Goal: Information Seeking & Learning: Learn about a topic

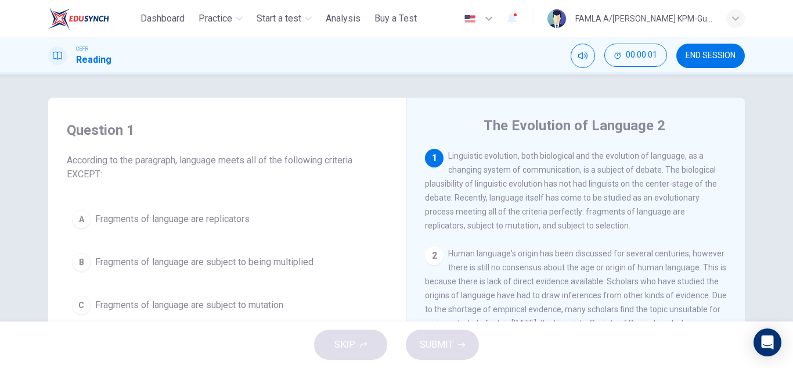
click at [274, 141] on div "Question 1 According to the paragraph, language meets all of the following crit…" at bounding box center [227, 151] width 321 height 60
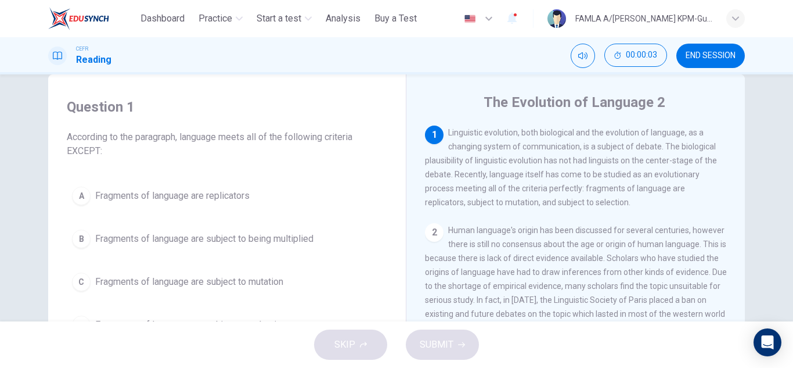
scroll to position [46, 0]
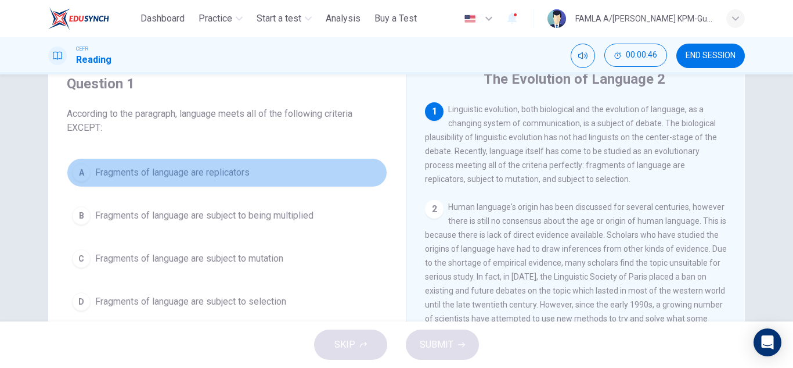
click at [136, 171] on span "Fragments of language are replicators" at bounding box center [172, 173] width 154 height 14
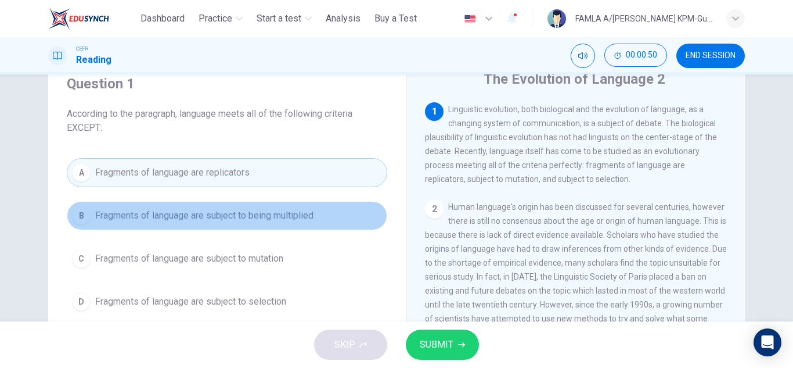
click at [183, 203] on button "B Fragments of language are subject to being multiplied" at bounding box center [227, 215] width 321 height 29
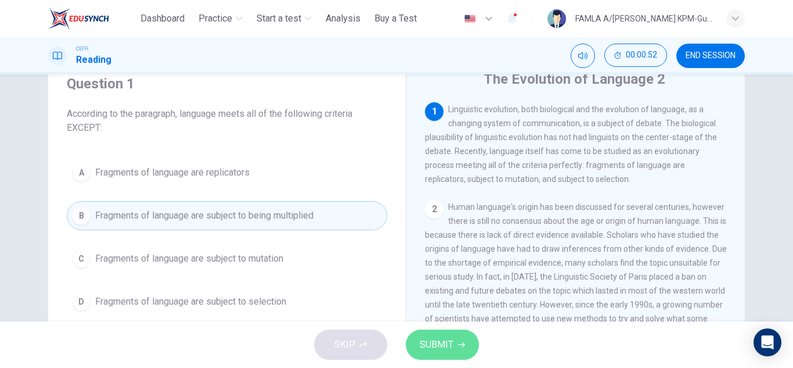
click at [433, 341] on span "SUBMIT" at bounding box center [437, 344] width 34 height 16
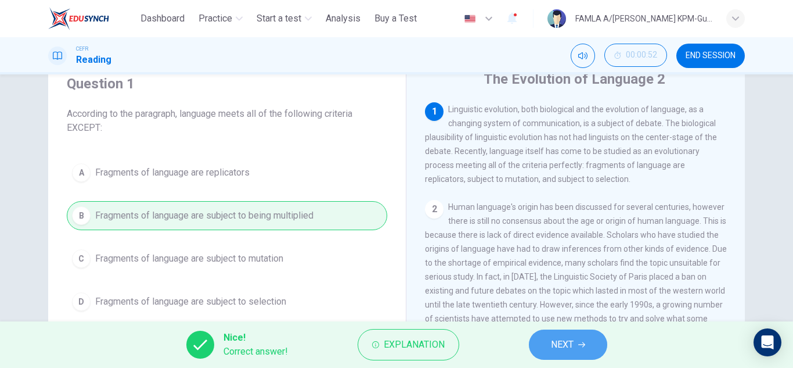
click at [548, 338] on button "NEXT" at bounding box center [568, 344] width 78 height 30
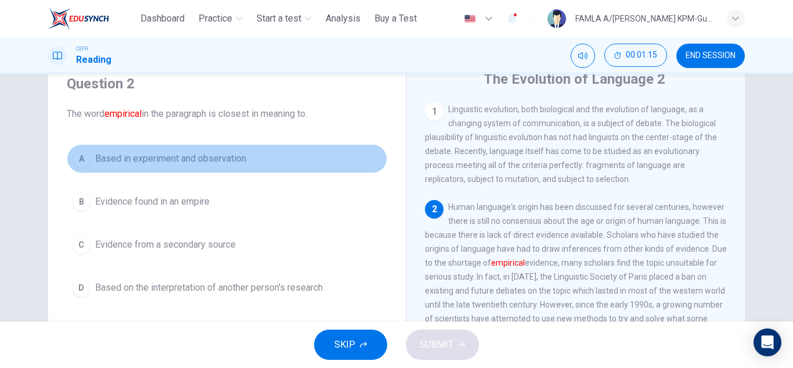
click at [137, 153] on span "Based in experiment and observation" at bounding box center [170, 159] width 151 height 14
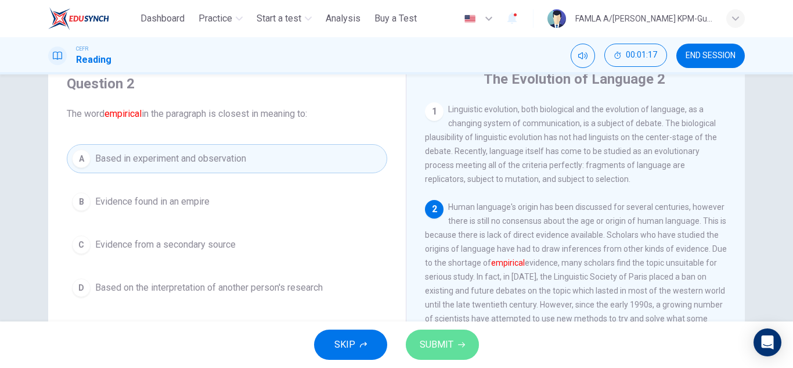
click at [447, 350] on span "SUBMIT" at bounding box center [437, 344] width 34 height 16
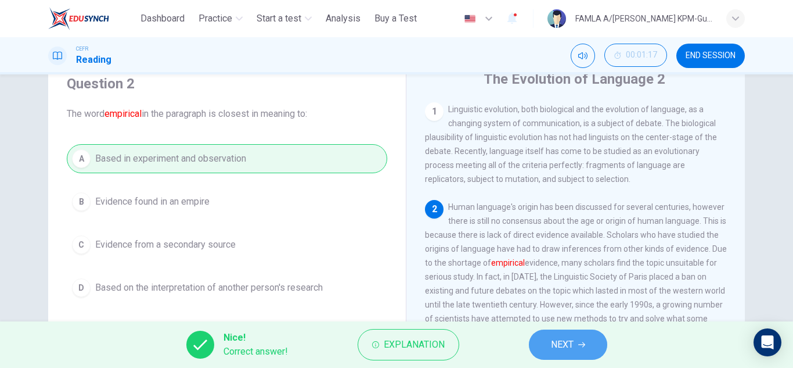
click at [556, 337] on span "NEXT" at bounding box center [562, 344] width 23 height 16
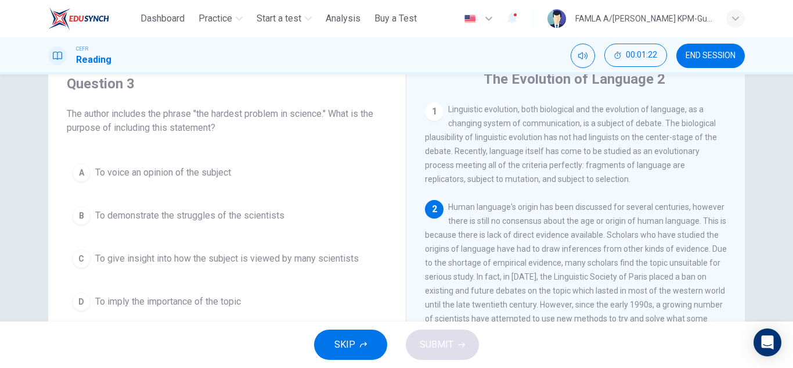
click at [510, 214] on span "Human language's origin has been discussed for several centuries, however there…" at bounding box center [576, 269] width 302 height 135
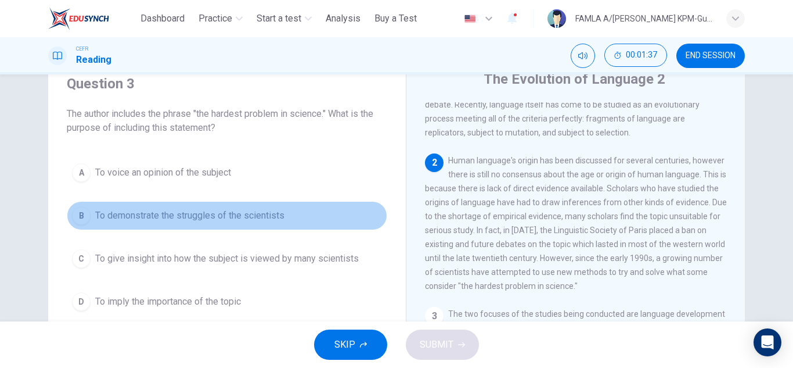
click at [207, 218] on span "To demonstrate the struggles of the scientists" at bounding box center [189, 215] width 189 height 14
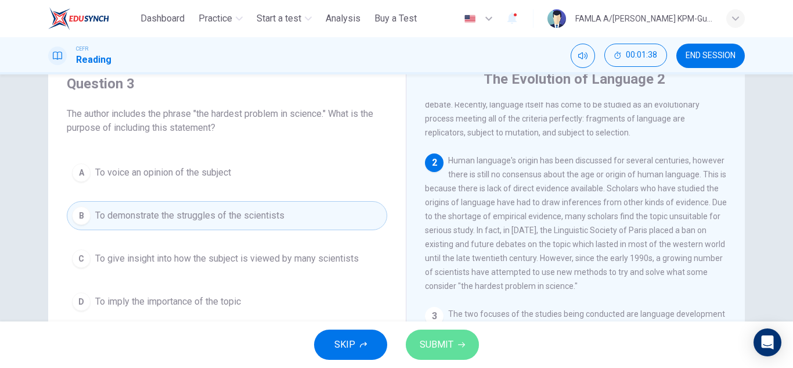
click at [460, 346] on icon "button" at bounding box center [461, 344] width 7 height 7
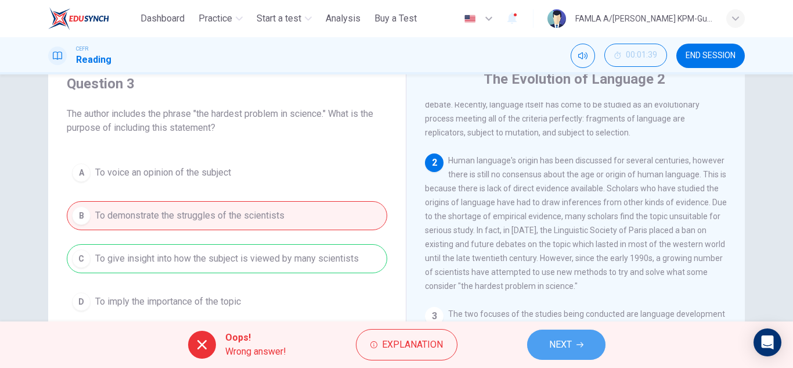
click at [572, 346] on span "NEXT" at bounding box center [560, 344] width 23 height 16
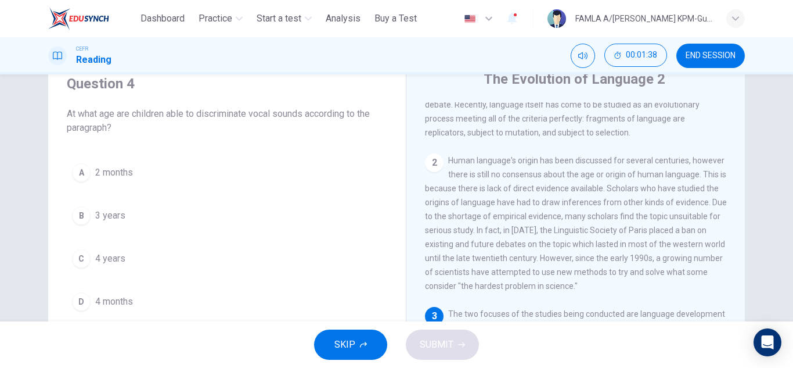
click at [501, 193] on span "Human language's origin has been discussed for several centuries, however there…" at bounding box center [576, 223] width 302 height 135
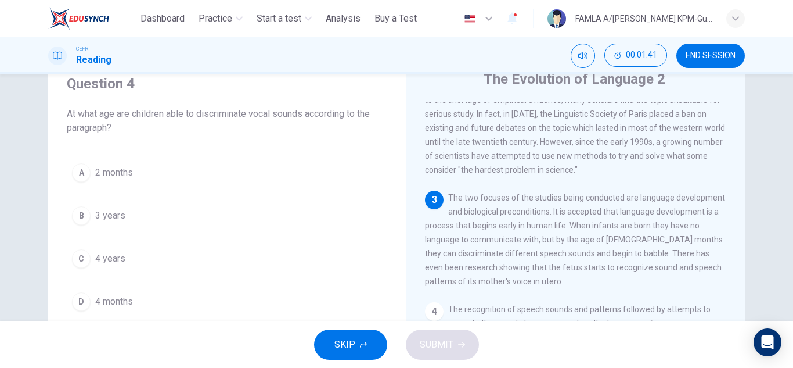
scroll to position [186, 0]
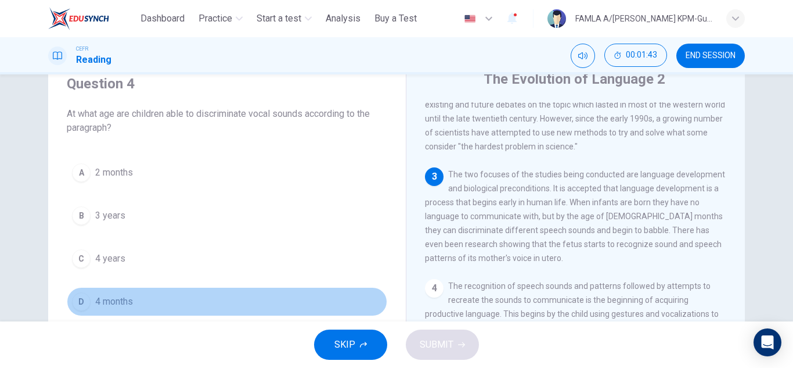
click at [127, 302] on span "4 months" at bounding box center [114, 301] width 38 height 14
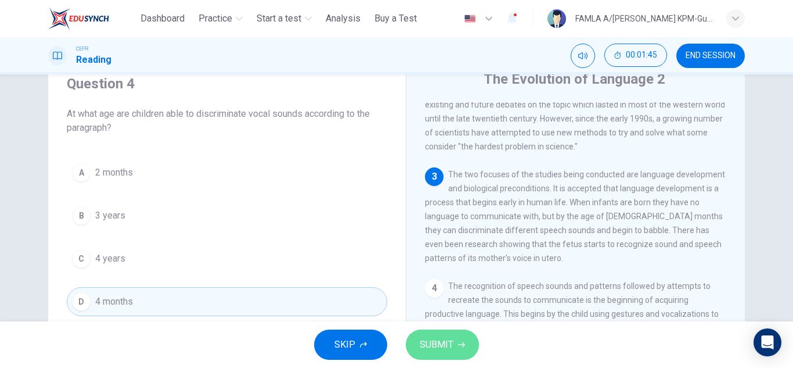
click at [433, 337] on span "SUBMIT" at bounding box center [437, 344] width 34 height 16
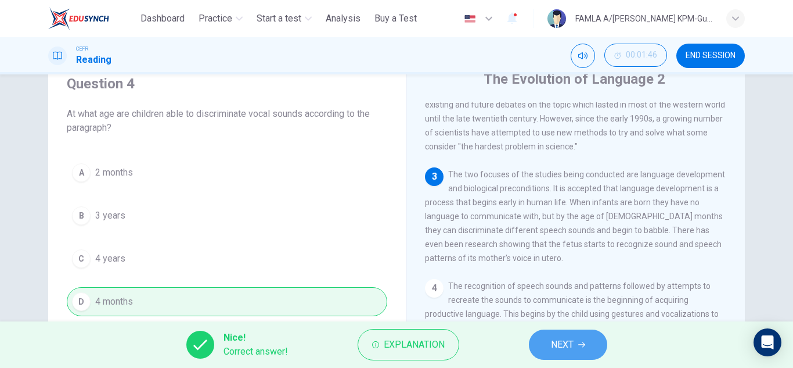
click at [557, 340] on span "NEXT" at bounding box center [562, 344] width 23 height 16
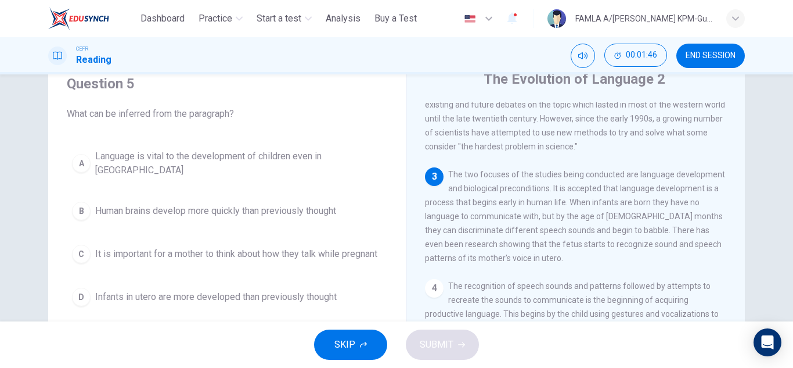
click at [434, 200] on div "3 The two focuses of the studies being conducted are language development and b…" at bounding box center [576, 216] width 302 height 98
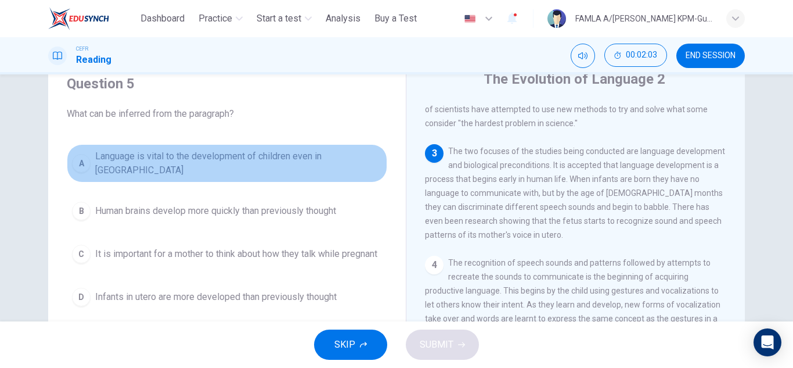
click at [268, 157] on span "Language is vital to the development of children even in [GEOGRAPHIC_DATA]" at bounding box center [238, 163] width 287 height 28
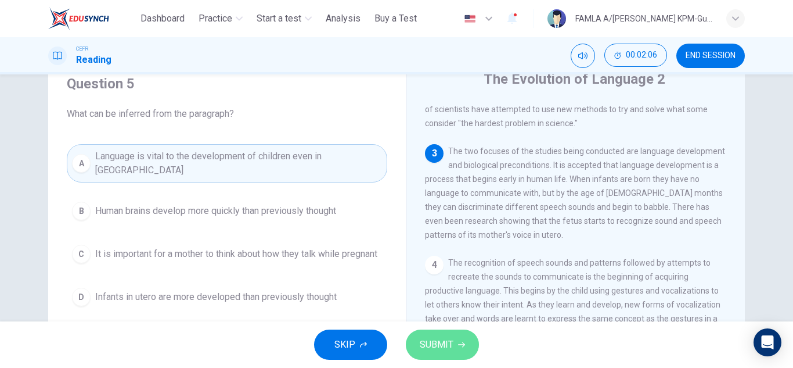
click at [440, 341] on span "SUBMIT" at bounding box center [437, 344] width 34 height 16
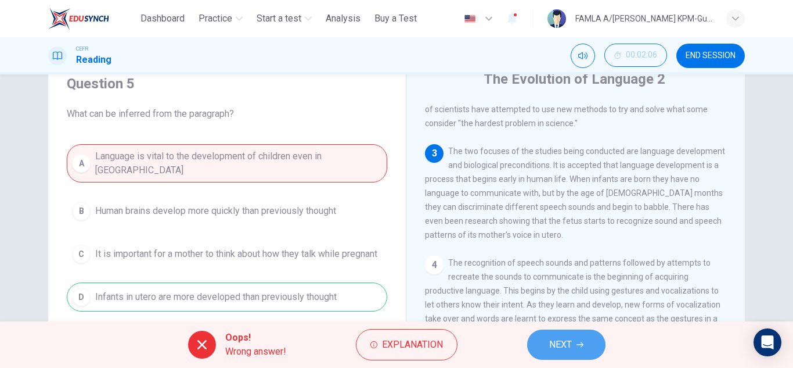
click at [555, 333] on button "NEXT" at bounding box center [566, 344] width 78 height 30
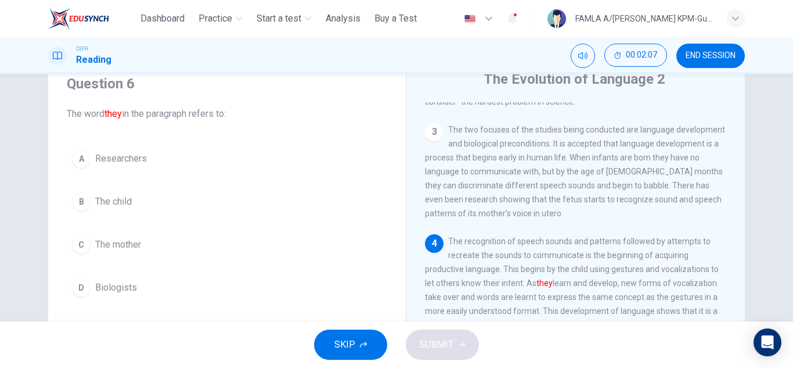
click at [446, 256] on div "1 Linguistic evolution, both biological and the evolution of language, as a cha…" at bounding box center [583, 278] width 317 height 353
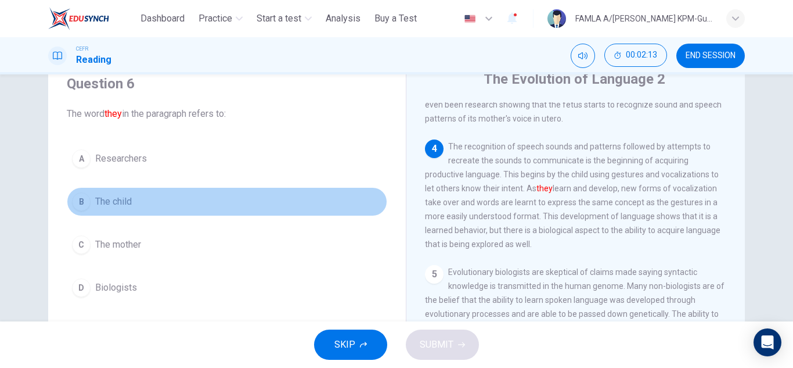
click at [118, 207] on span "The child" at bounding box center [113, 202] width 37 height 14
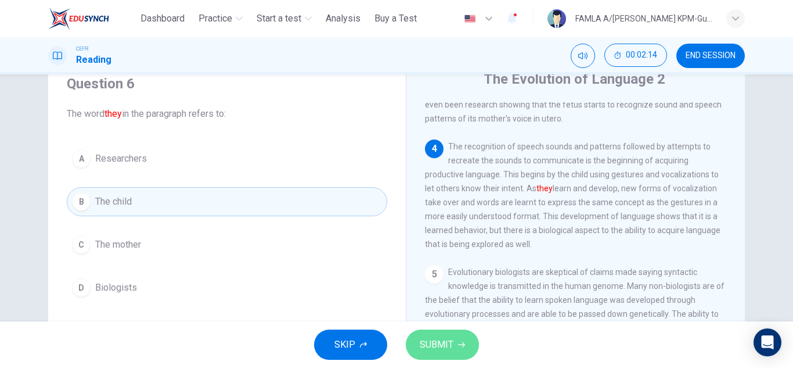
click at [458, 346] on icon "button" at bounding box center [461, 344] width 7 height 7
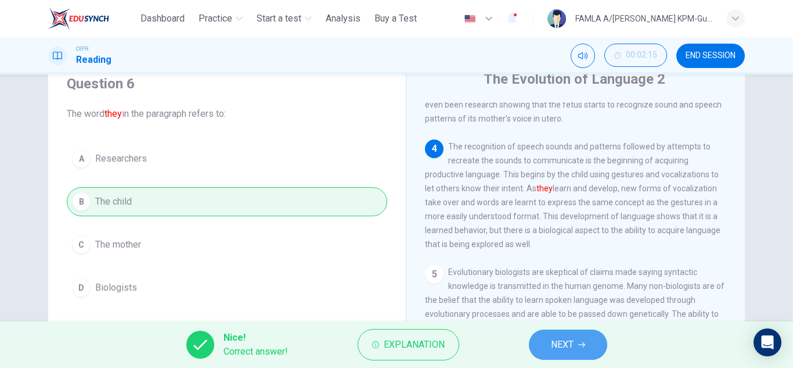
click at [549, 347] on button "NEXT" at bounding box center [568, 344] width 78 height 30
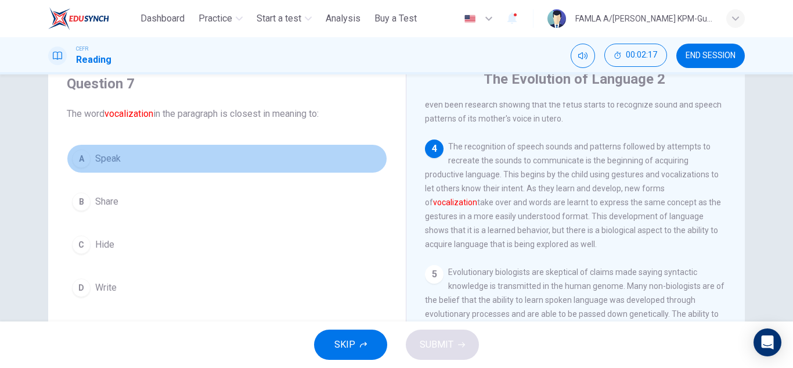
click at [116, 156] on span "Speak" at bounding box center [108, 159] width 26 height 14
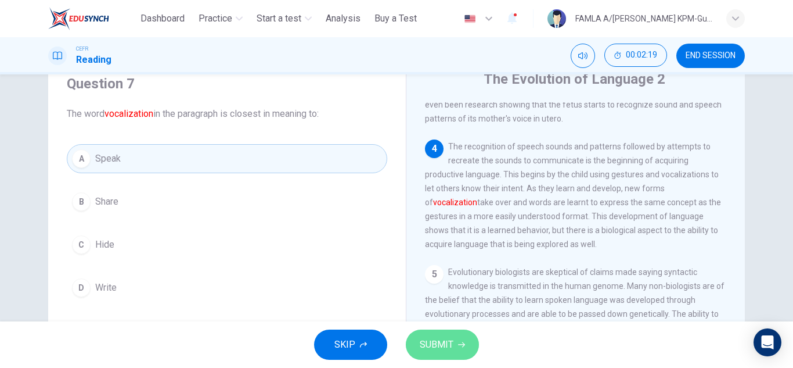
click at [423, 350] on span "SUBMIT" at bounding box center [437, 344] width 34 height 16
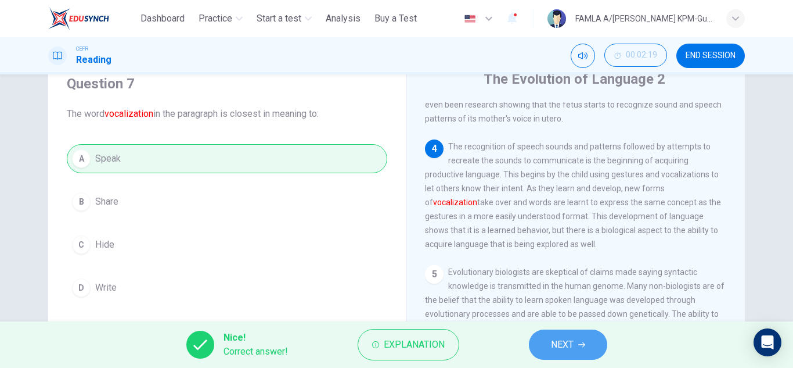
click at [552, 342] on span "NEXT" at bounding box center [562, 344] width 23 height 16
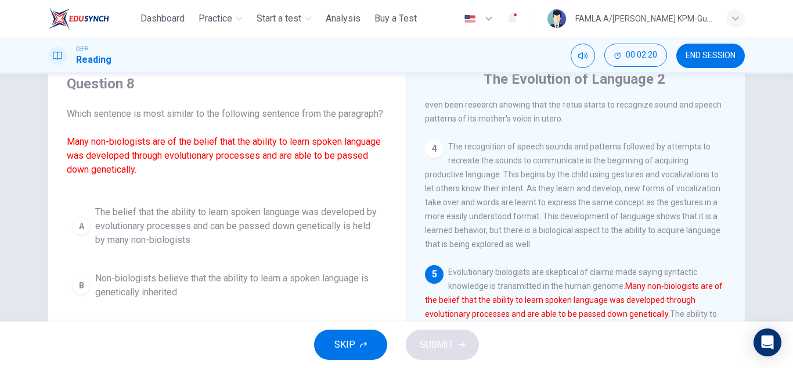
click at [271, 177] on span "Which sentence is most similar to the following sentence from the paragraph? Ma…" at bounding box center [227, 142] width 321 height 70
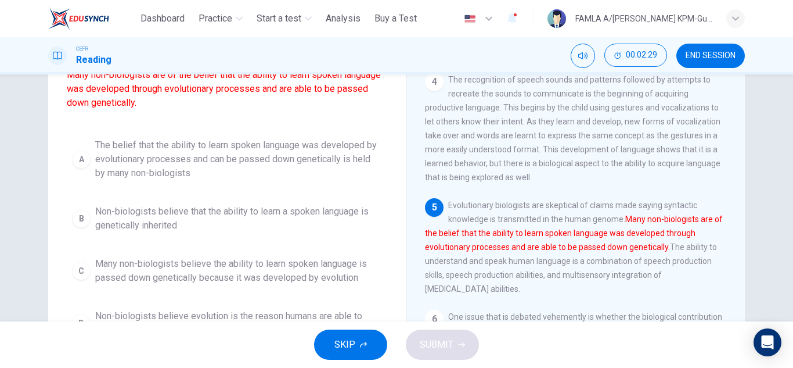
scroll to position [116, 0]
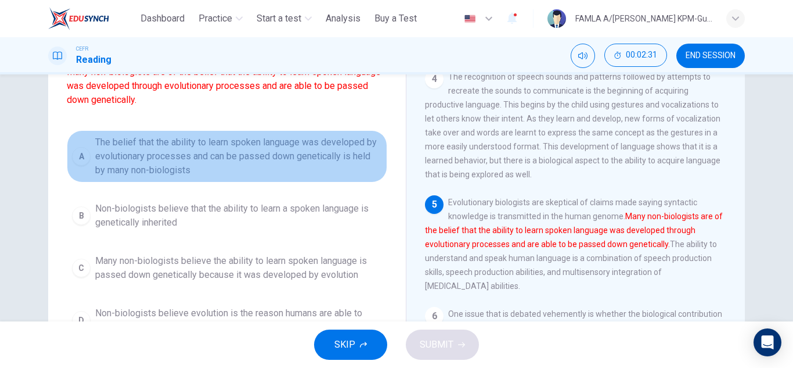
click at [137, 177] on span "The belief that the ability to learn spoken language was developed by evolution…" at bounding box center [238, 156] width 287 height 42
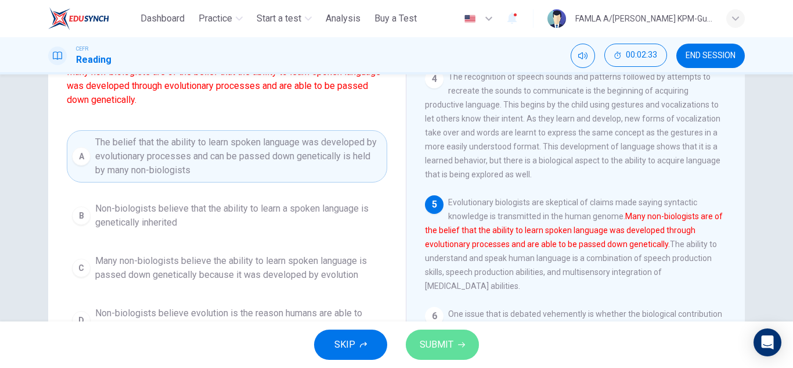
click at [447, 341] on span "SUBMIT" at bounding box center [437, 344] width 34 height 16
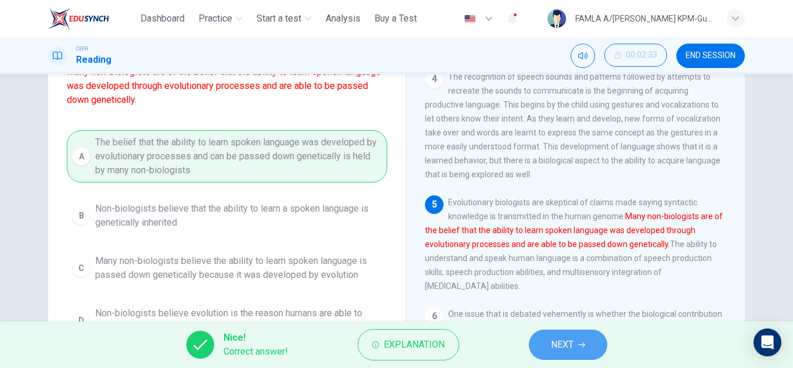
click at [564, 347] on span "NEXT" at bounding box center [562, 344] width 23 height 16
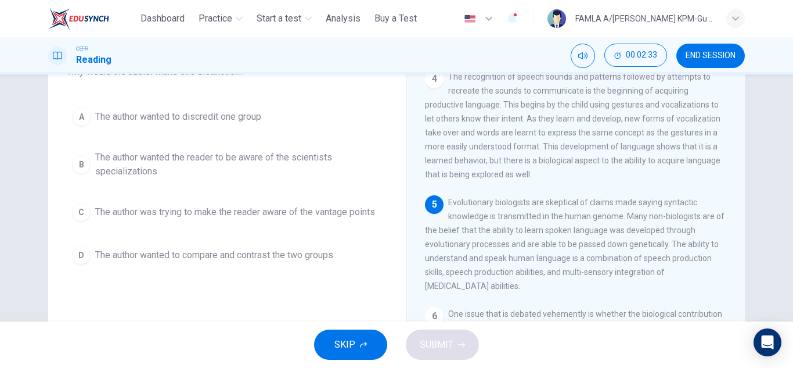
click at [398, 221] on div "Question 9 In the paragraph, the author makes a noted distinction between biolo…" at bounding box center [396, 183] width 697 height 404
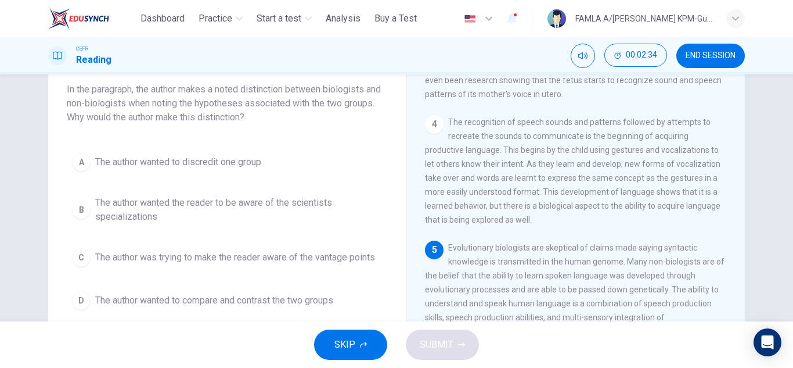
scroll to position [70, 0]
click at [544, 238] on div "1 Linguistic evolution, both biological and the evolution of language, as a cha…" at bounding box center [583, 255] width 317 height 353
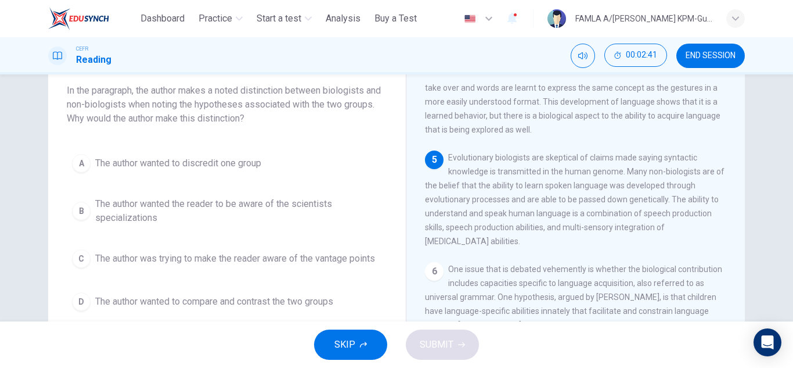
scroll to position [418, 0]
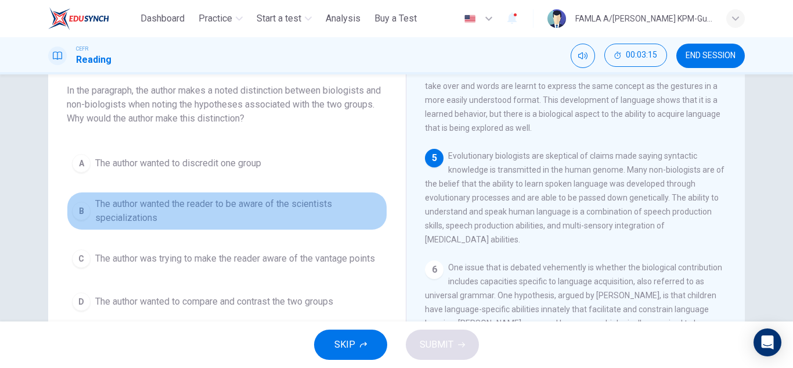
click at [189, 210] on span "The author wanted the reader to be aware of the scientists specializations" at bounding box center [238, 211] width 287 height 28
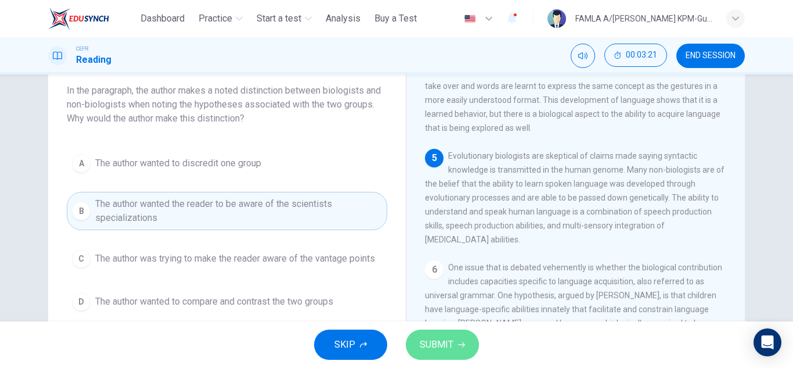
click at [448, 331] on button "SUBMIT" at bounding box center [442, 344] width 73 height 30
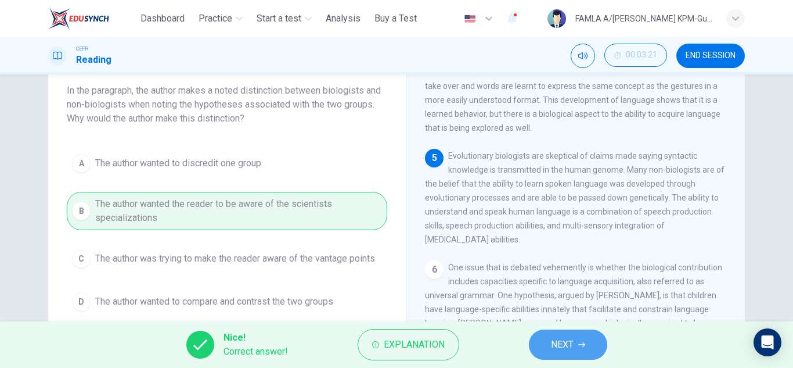
click at [552, 342] on span "NEXT" at bounding box center [562, 344] width 23 height 16
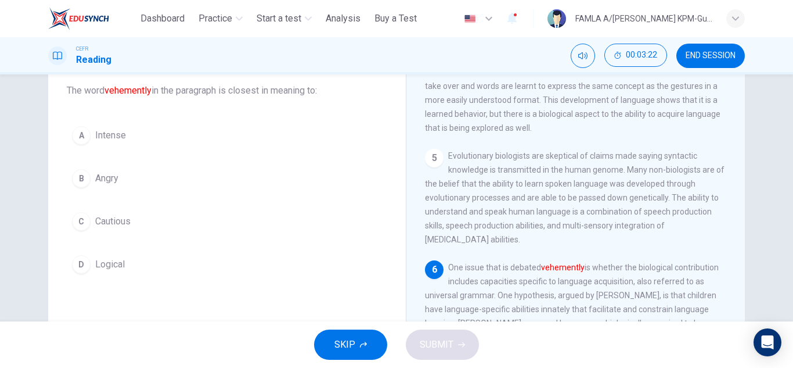
click at [342, 239] on div "A Intense B Angry C Cautious D Logical" at bounding box center [227, 200] width 321 height 158
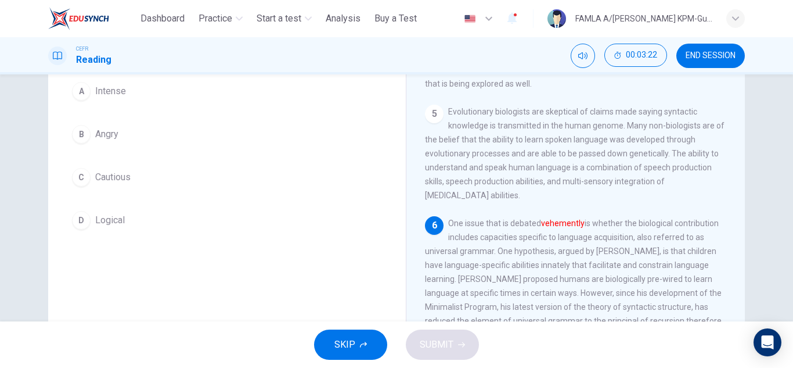
scroll to position [116, 0]
click at [30, 142] on div "Question 10 The word vehemently in the paragraph is closest in meaning to: A In…" at bounding box center [397, 183] width 734 height 404
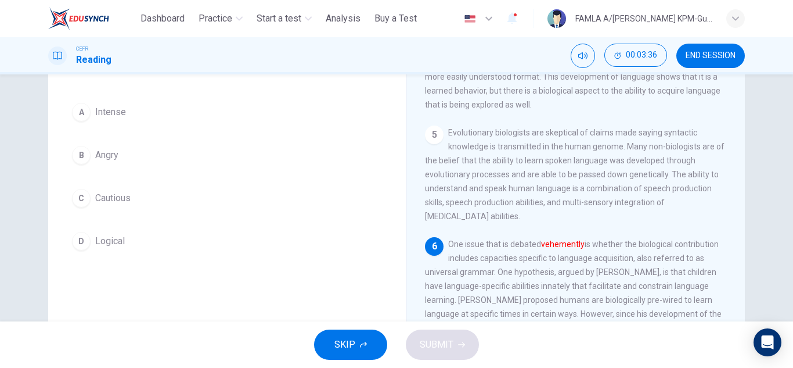
scroll to position [70, 0]
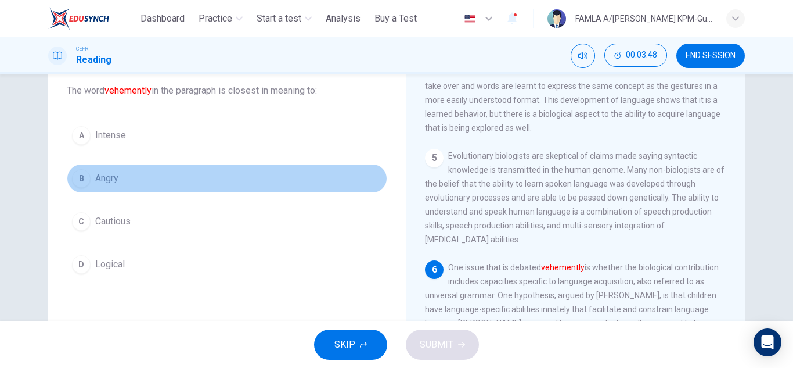
click at [134, 180] on button "B Angry" at bounding box center [227, 178] width 321 height 29
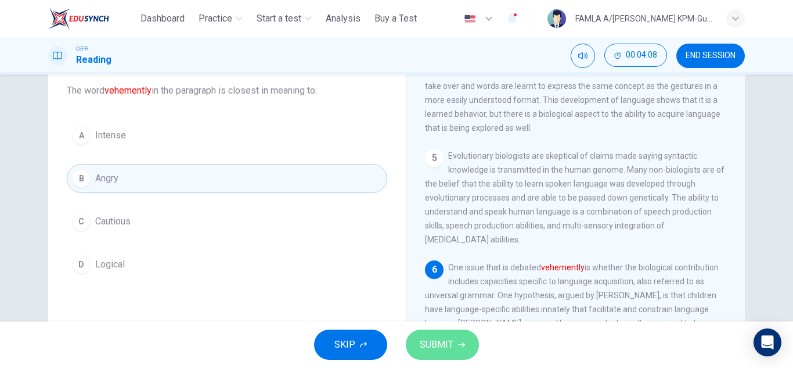
click at [437, 345] on span "SUBMIT" at bounding box center [437, 344] width 34 height 16
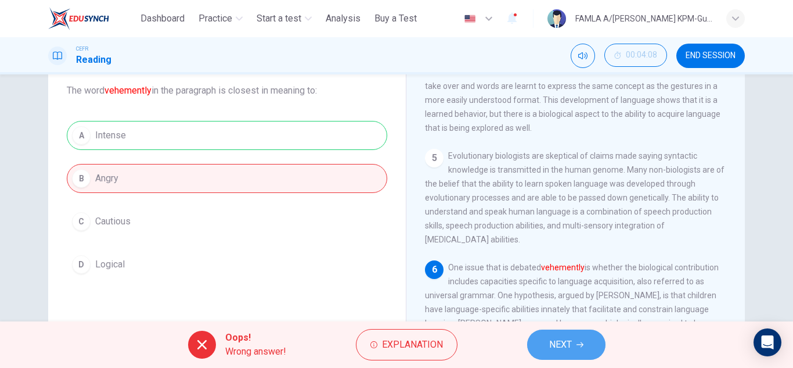
click at [569, 339] on span "NEXT" at bounding box center [560, 344] width 23 height 16
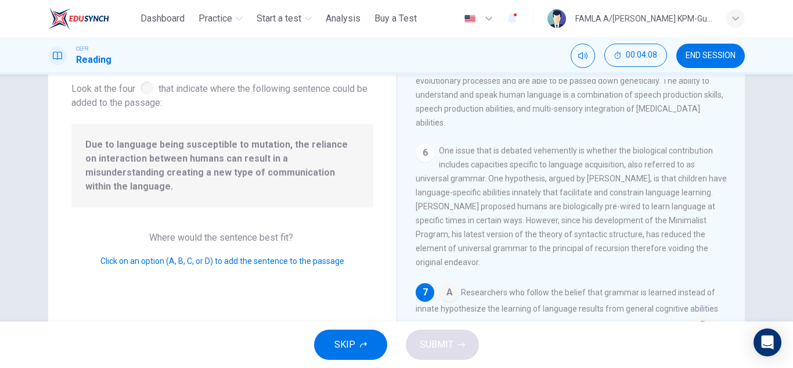
scroll to position [548, 0]
click at [447, 235] on span "One issue that is debated vehemently is whether the biological contribution inc…" at bounding box center [571, 206] width 311 height 121
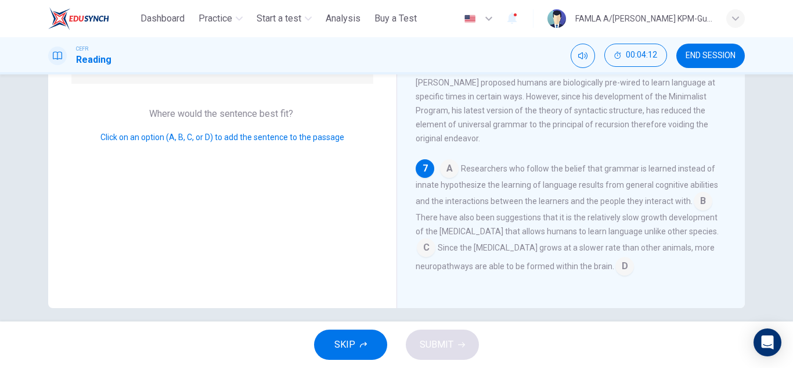
scroll to position [203, 0]
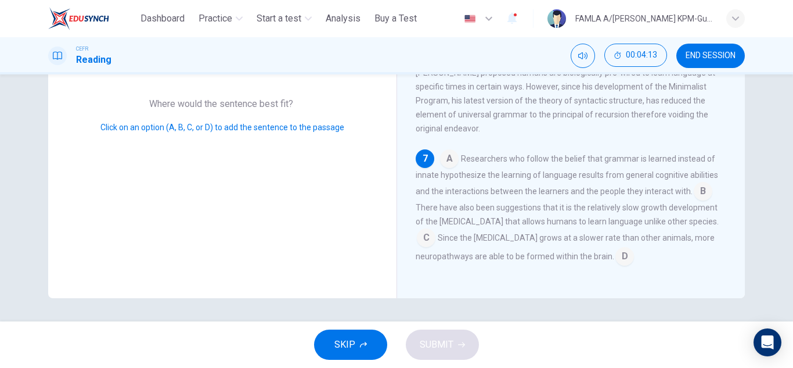
click at [448, 162] on input at bounding box center [449, 159] width 19 height 19
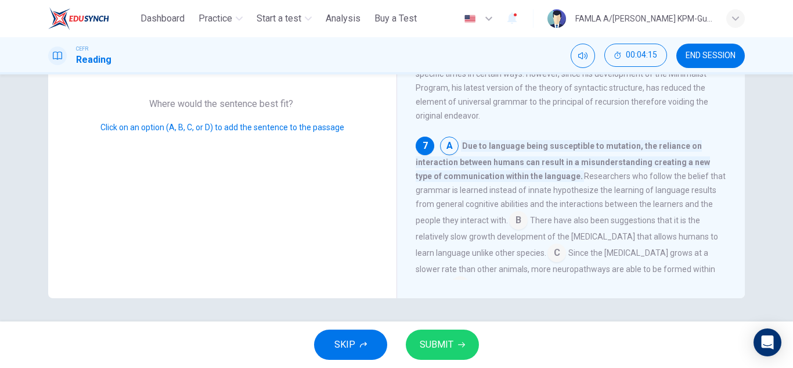
click at [515, 231] on input at bounding box center [518, 221] width 19 height 19
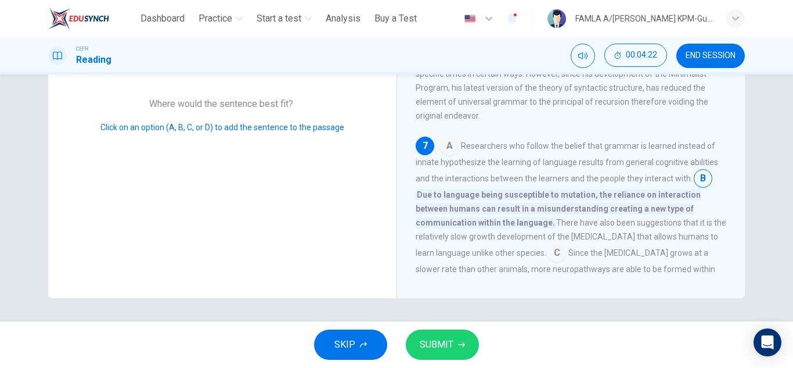
click at [548, 263] on input at bounding box center [557, 253] width 19 height 19
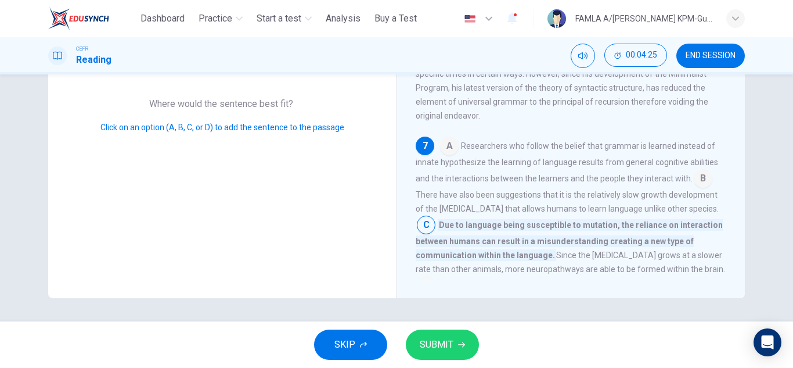
click at [696, 189] on input at bounding box center [703, 179] width 19 height 19
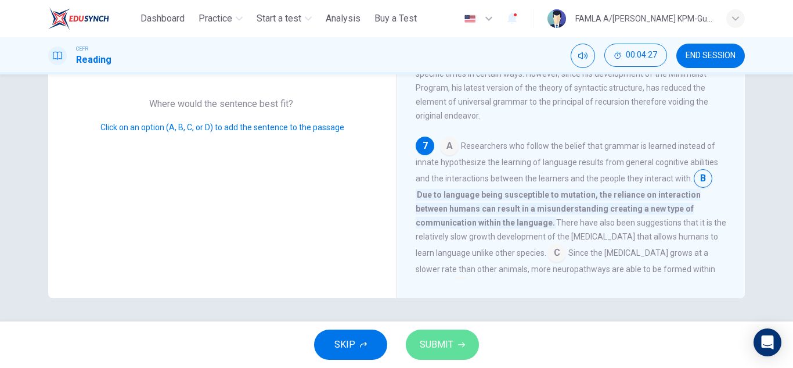
click at [460, 340] on button "SUBMIT" at bounding box center [442, 344] width 73 height 30
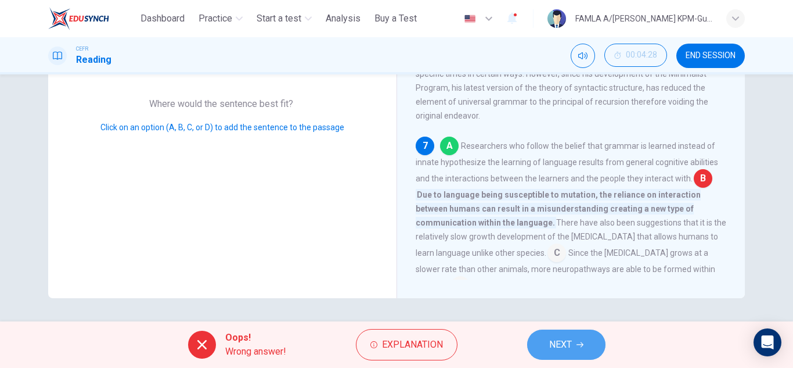
click at [544, 339] on button "NEXT" at bounding box center [566, 344] width 78 height 30
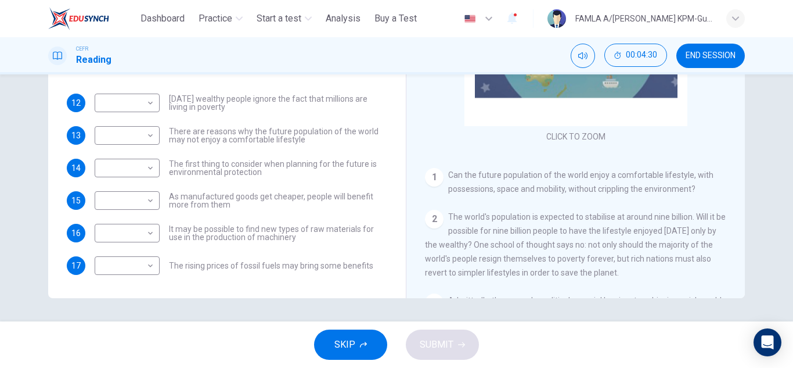
click at [463, 197] on div "CLICK TO ZOOM Click to Zoom 1 Can the future population of the world enjoy a co…" at bounding box center [583, 121] width 317 height 353
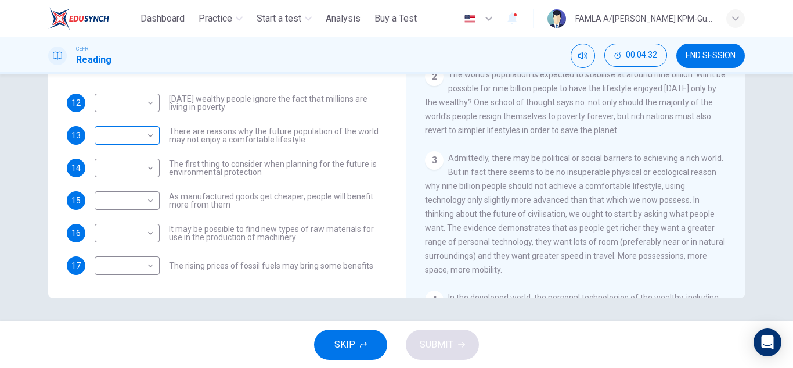
scroll to position [163, 0]
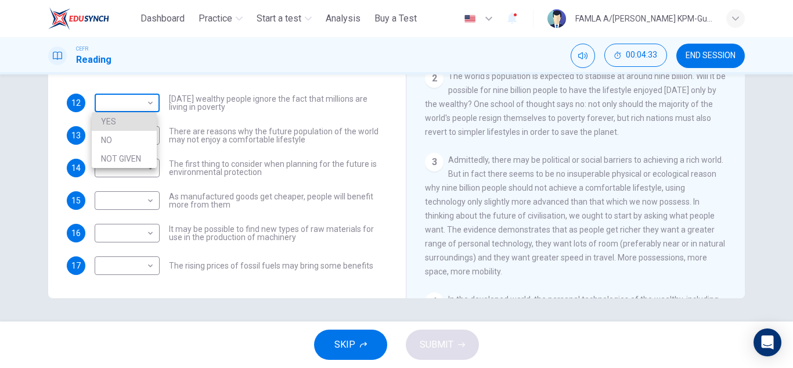
click at [137, 95] on body "This site uses cookies, as explained in our Privacy Policy . If you agree to th…" at bounding box center [396, 184] width 793 height 368
click at [462, 128] on div at bounding box center [396, 184] width 793 height 368
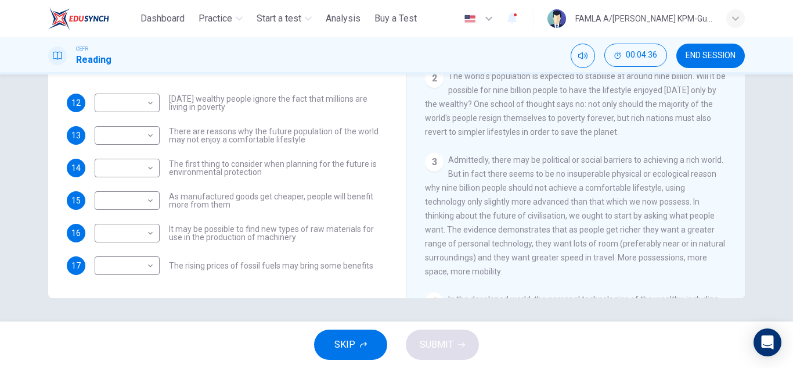
click at [296, 118] on div "12 ​ ​ [DATE] wealthy people ignore the fact that millions are living in povert…" at bounding box center [227, 184] width 321 height 181
click at [560, 192] on span "Admittedly, there may be political or social barriers to achieving a rich world…" at bounding box center [575, 215] width 300 height 121
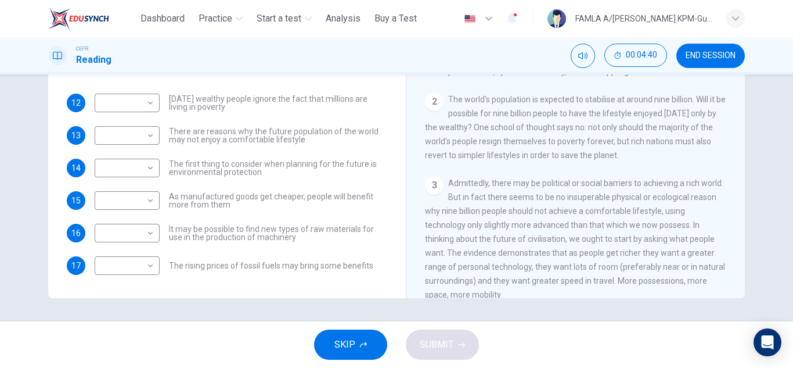
scroll to position [93, 0]
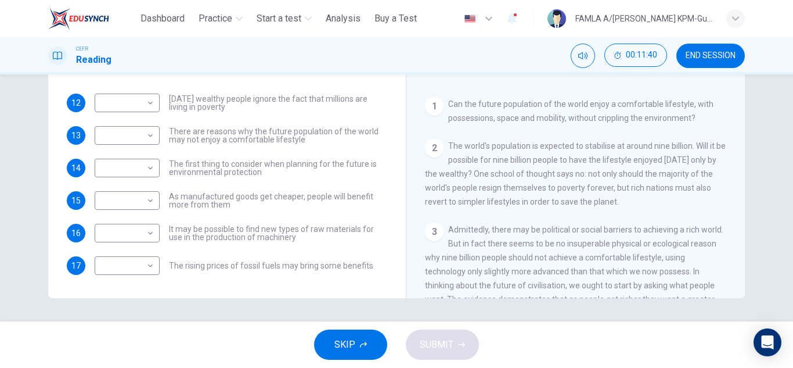
click at [317, 156] on div "12 ​ ​ [DATE] wealthy people ignore the fact that millions are living in povert…" at bounding box center [227, 184] width 321 height 181
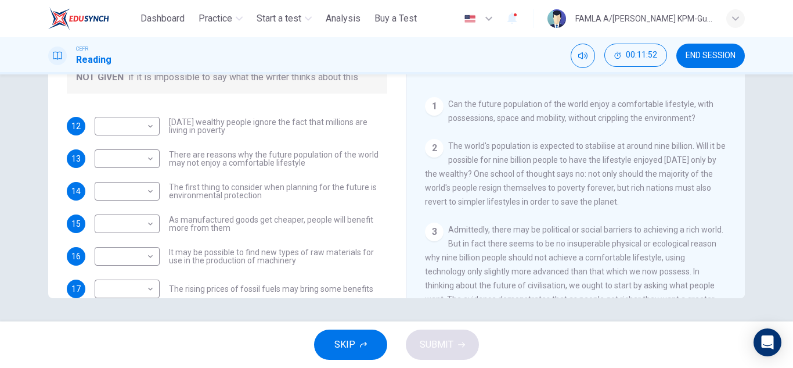
scroll to position [47, 0]
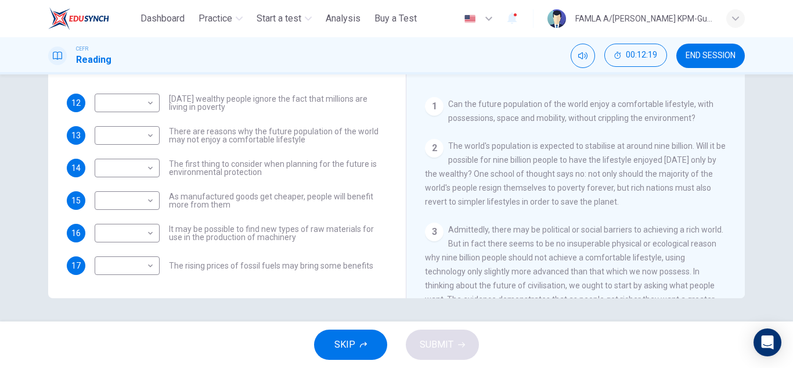
click at [344, 169] on span "The first thing to consider when planning for the future is environmental prote…" at bounding box center [278, 168] width 218 height 16
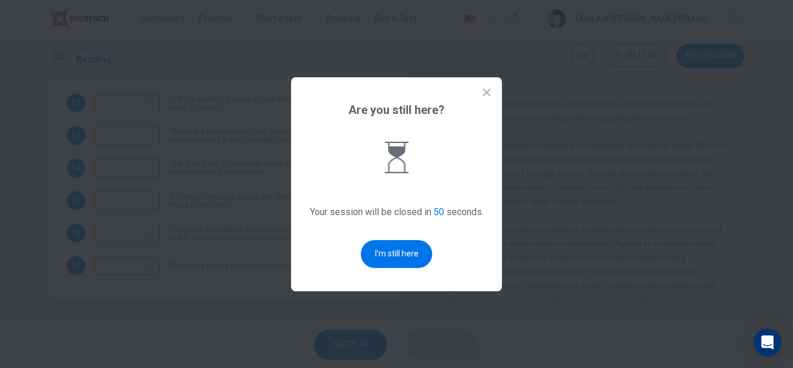
click at [344, 169] on div "Are you still here? Your session will be closed in 50 seconds. I'm still here" at bounding box center [397, 184] width 211 height 214
click at [408, 258] on button "I'm still here" at bounding box center [396, 254] width 71 height 28
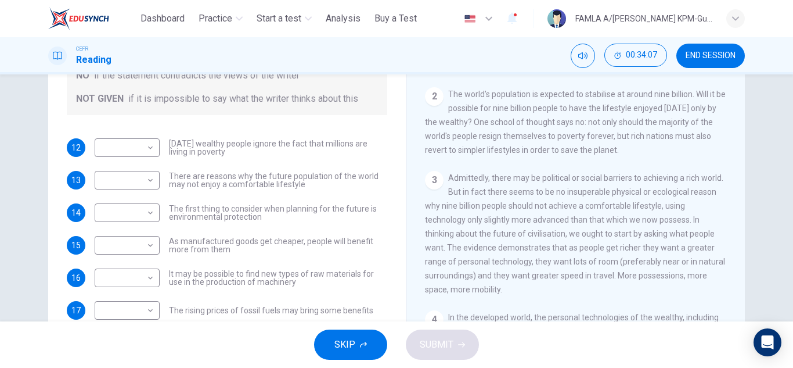
scroll to position [182, 0]
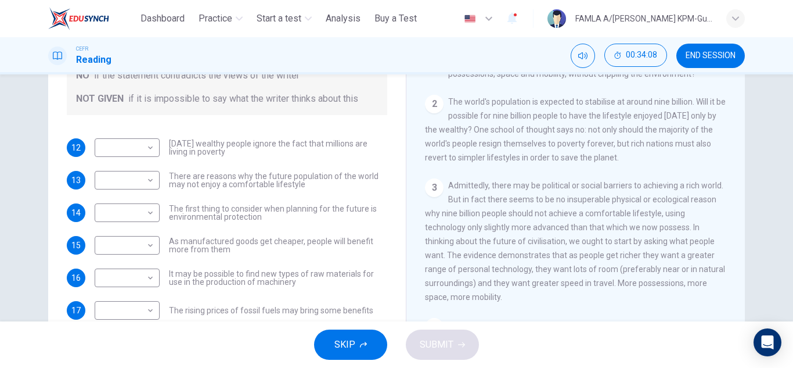
click at [730, 96] on div "CLICK TO ZOOM Click to Zoom 1 Can the future population of the world enjoy a co…" at bounding box center [583, 166] width 317 height 353
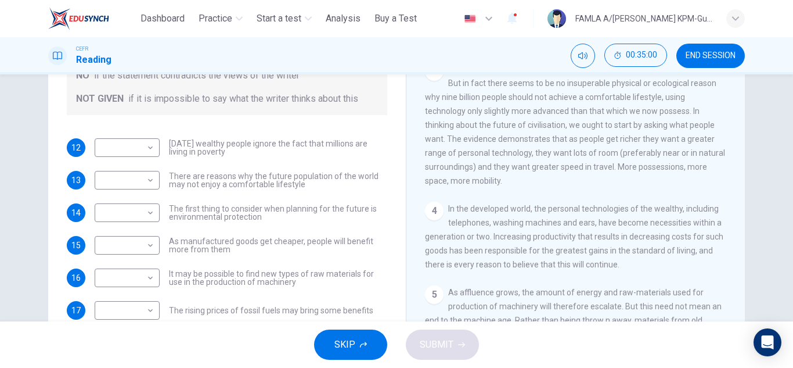
scroll to position [291, 0]
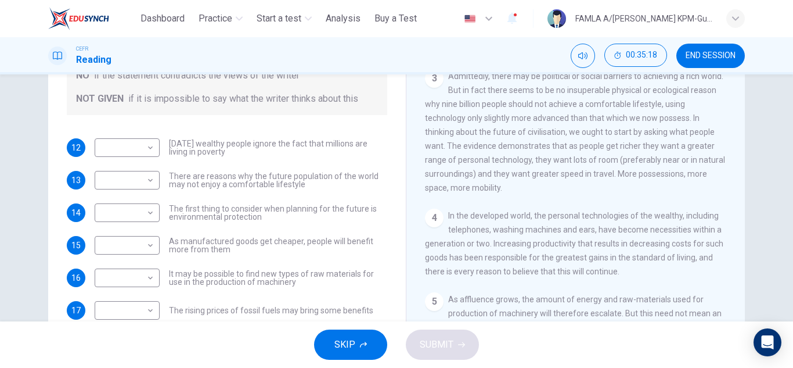
drag, startPoint x: 387, startPoint y: 163, endPoint x: 389, endPoint y: 181, distance: 17.5
click at [389, 181] on div "Questions 12 - 17 Do the following statements reflect the claims of the writer …" at bounding box center [226, 147] width 339 height 392
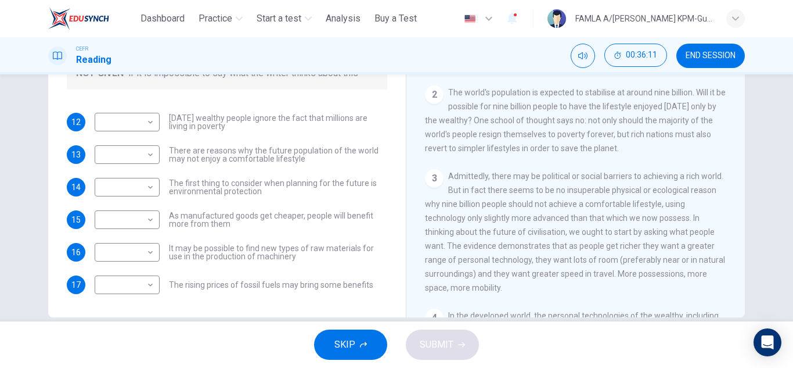
scroll to position [168, 0]
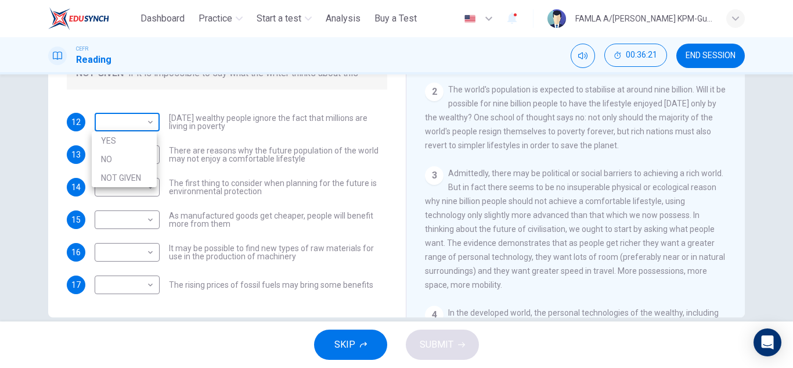
click at [137, 117] on body "This site uses cookies, as explained in our Privacy Policy . If you agree to th…" at bounding box center [396, 184] width 793 height 368
click at [125, 136] on li "YES" at bounding box center [124, 140] width 65 height 19
type input "***"
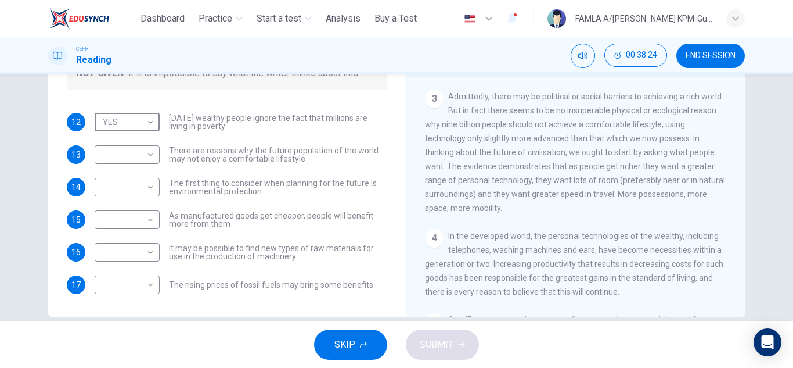
scroll to position [240, 0]
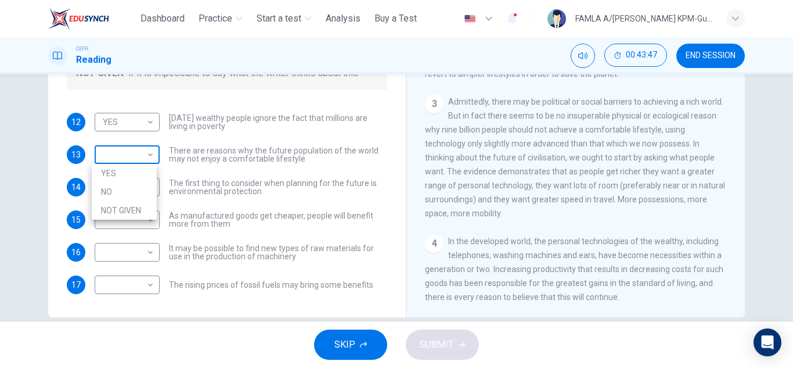
click at [138, 161] on body "This site uses cookies, as explained in our Privacy Policy . If you agree to th…" at bounding box center [396, 184] width 793 height 368
click at [130, 172] on li "YES" at bounding box center [124, 173] width 65 height 19
type input "***"
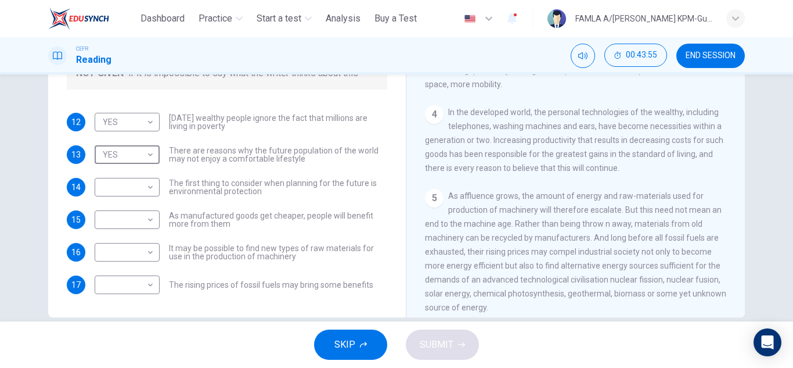
scroll to position [371, 0]
click at [128, 224] on body "This site uses cookies, as explained in our Privacy Policy . If you agree to th…" at bounding box center [396, 184] width 793 height 368
click at [125, 236] on li "YES" at bounding box center [124, 238] width 65 height 19
type input "***"
click at [123, 256] on body "This site uses cookies, as explained in our Privacy Policy . If you agree to th…" at bounding box center [396, 184] width 793 height 368
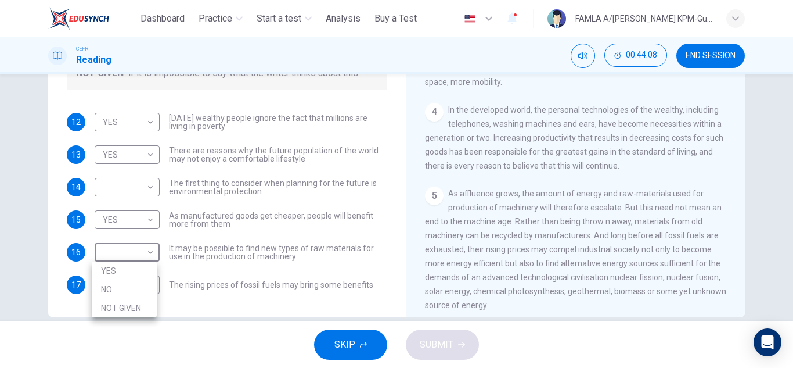
click at [116, 290] on li "NO" at bounding box center [124, 289] width 65 height 19
type input "**"
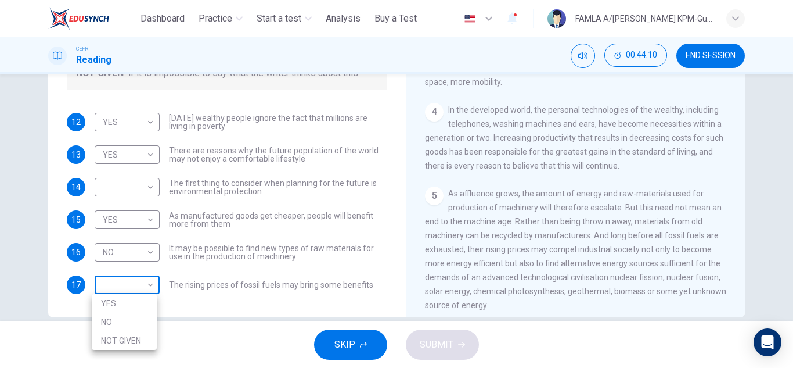
click at [117, 286] on body "This site uses cookies, as explained in our Privacy Policy . If you agree to th…" at bounding box center [396, 184] width 793 height 368
click at [113, 341] on li "NOT GIVEN" at bounding box center [124, 340] width 65 height 19
type input "*********"
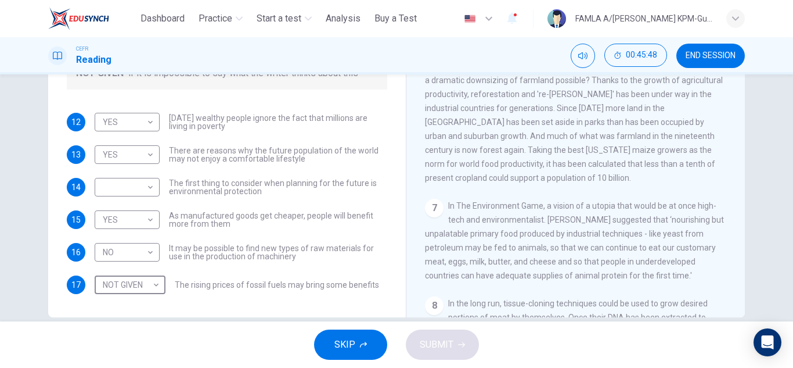
scroll to position [203, 0]
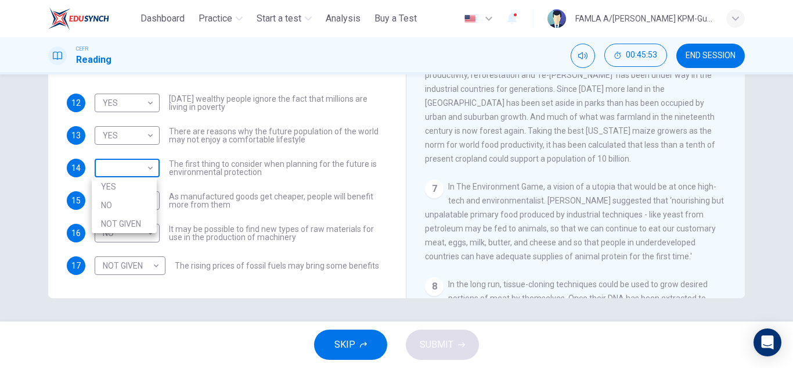
click at [134, 178] on body "This site uses cookies, as explained in our Privacy Policy . If you agree to th…" at bounding box center [396, 184] width 793 height 368
click at [128, 197] on li "NO" at bounding box center [124, 205] width 65 height 19
type input "**"
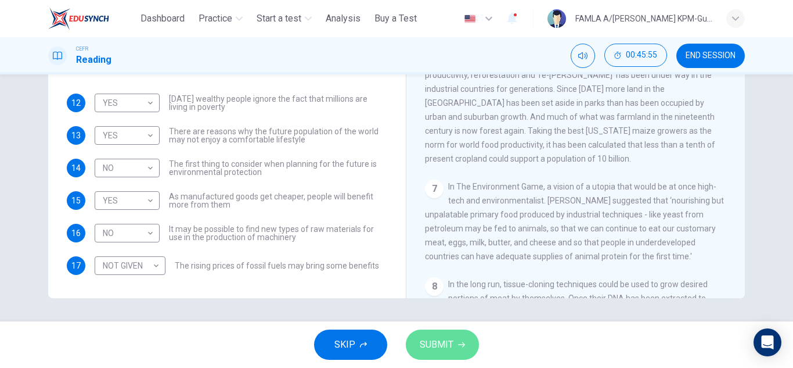
click at [438, 343] on span "SUBMIT" at bounding box center [437, 344] width 34 height 16
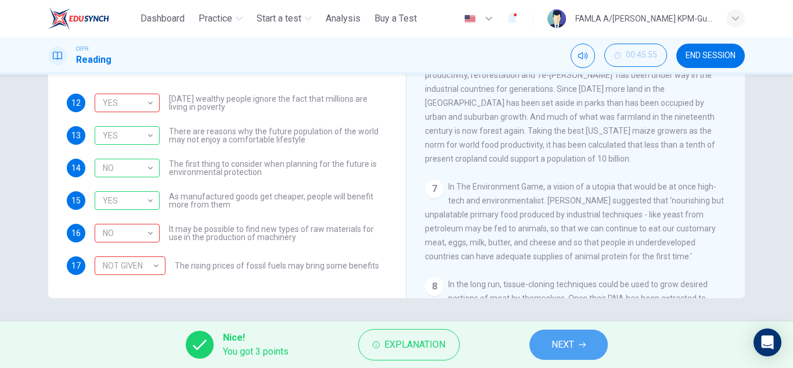
click at [556, 334] on button "NEXT" at bounding box center [569, 344] width 78 height 30
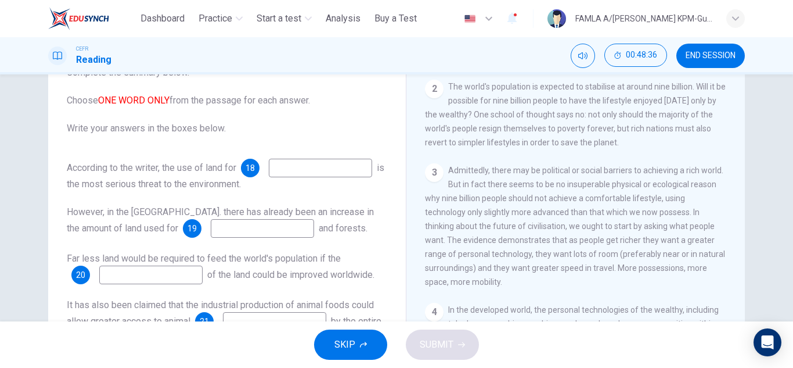
scroll to position [265, 0]
drag, startPoint x: 733, startPoint y: 171, endPoint x: 733, endPoint y: 201, distance: 30.2
click at [733, 201] on div "CLICK TO ZOOM Click to Zoom 1 Can the future population of the world enjoy a co…" at bounding box center [583, 237] width 317 height 353
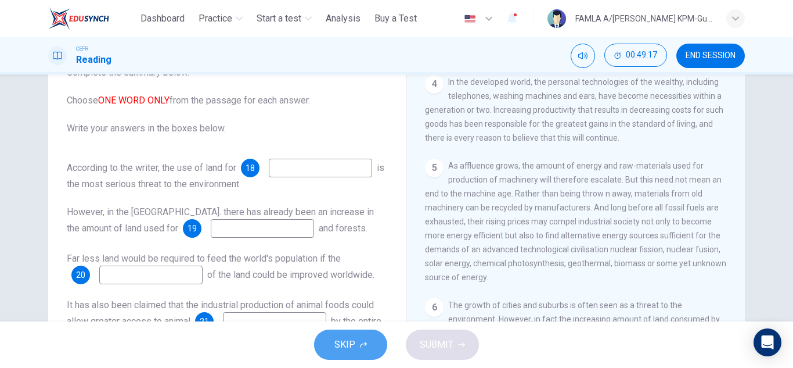
click at [335, 347] on button "SKIP" at bounding box center [350, 344] width 73 height 30
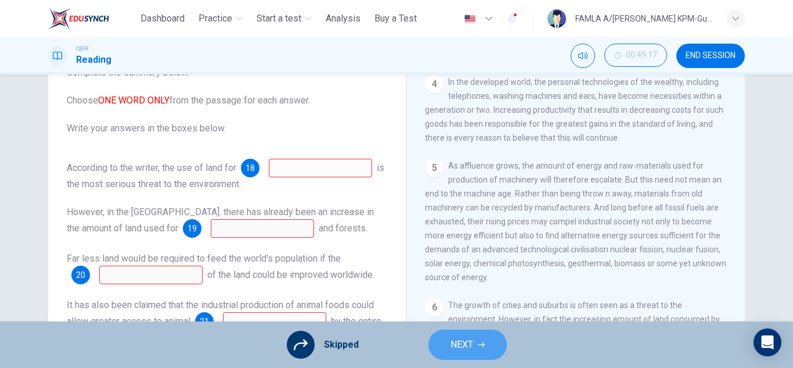
click at [443, 333] on button "NEXT" at bounding box center [468, 344] width 78 height 30
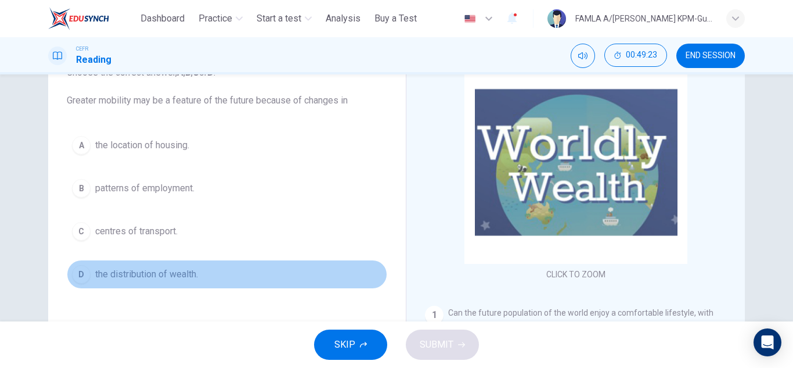
click at [178, 268] on span "the distribution of wealth." at bounding box center [146, 274] width 103 height 14
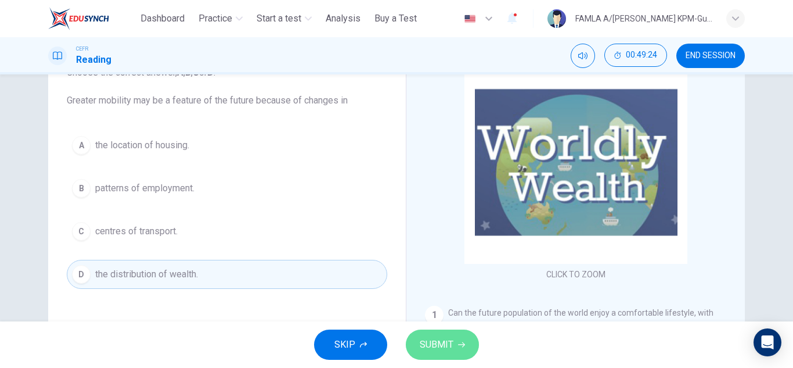
click at [434, 338] on span "SUBMIT" at bounding box center [437, 344] width 34 height 16
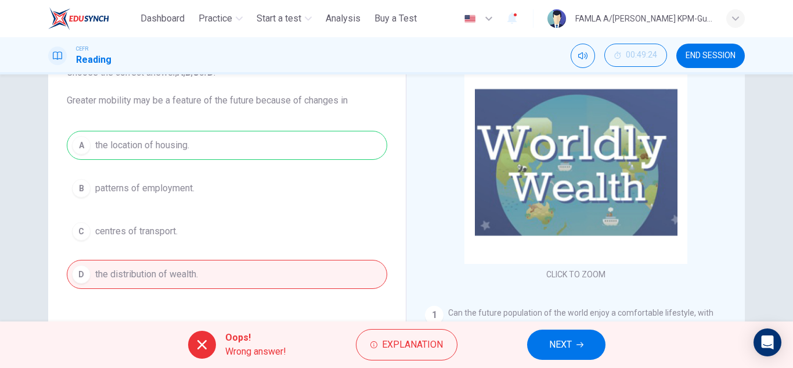
click at [532, 328] on div "Oops! Wrong answer! Explanation NEXT" at bounding box center [396, 344] width 793 height 46
click at [546, 339] on button "NEXT" at bounding box center [566, 344] width 78 height 30
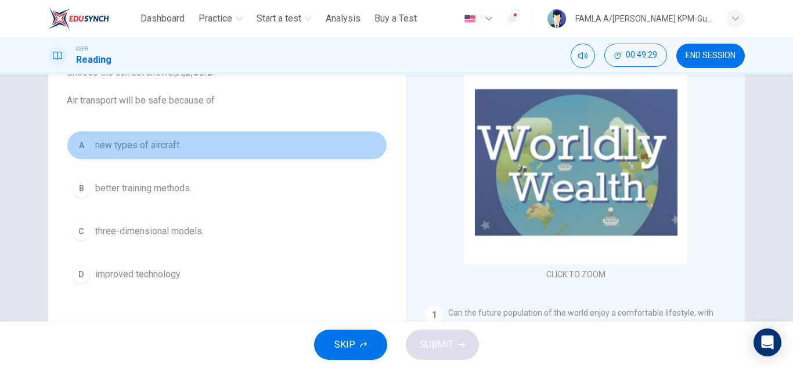
click at [303, 152] on button "A new types of aircraft." at bounding box center [227, 145] width 321 height 29
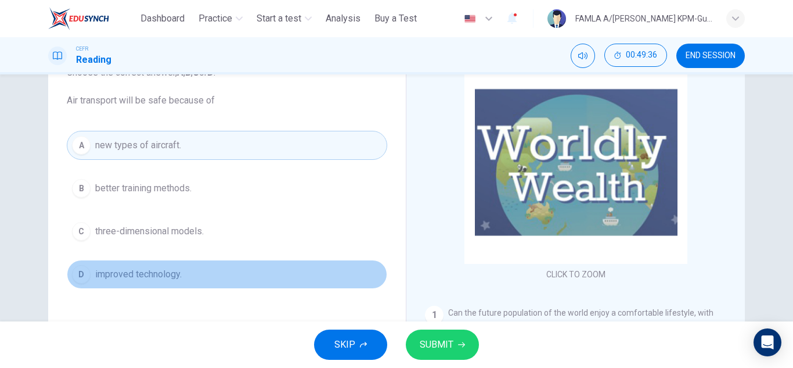
click at [138, 283] on button "D improved technology." at bounding box center [227, 274] width 321 height 29
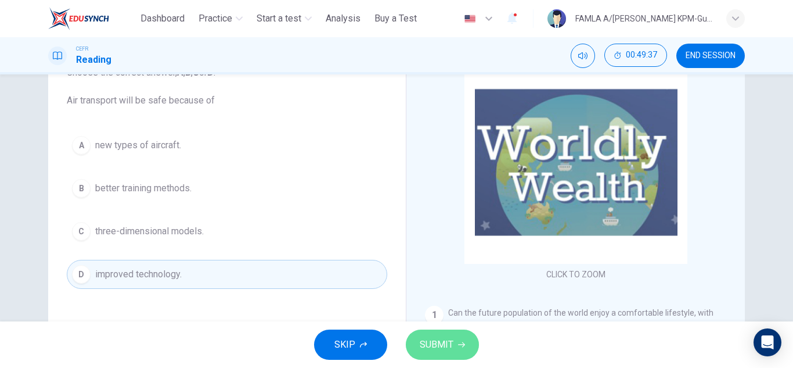
click at [435, 346] on span "SUBMIT" at bounding box center [437, 344] width 34 height 16
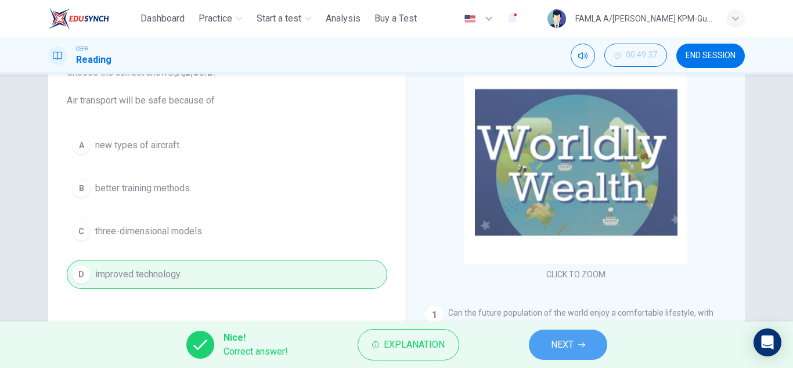
click at [566, 336] on span "NEXT" at bounding box center [562, 344] width 23 height 16
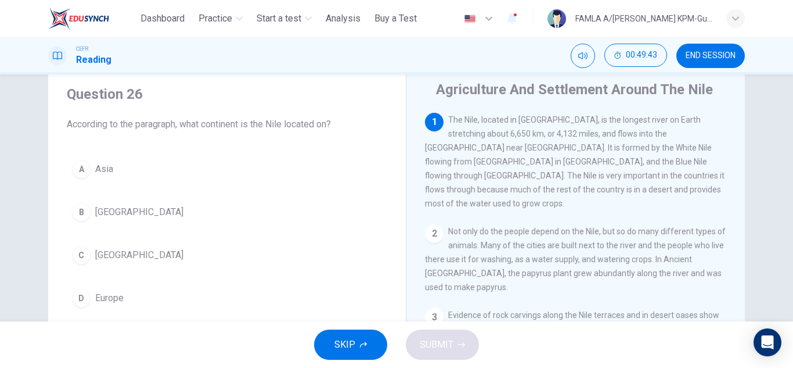
scroll to position [47, 0]
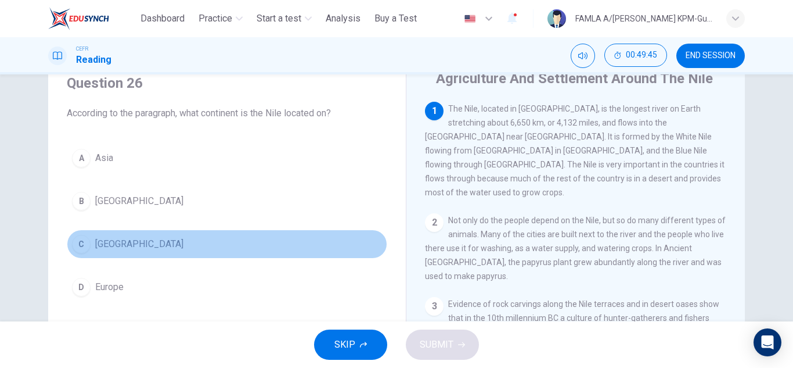
click at [107, 238] on span "[GEOGRAPHIC_DATA]" at bounding box center [139, 244] width 88 height 14
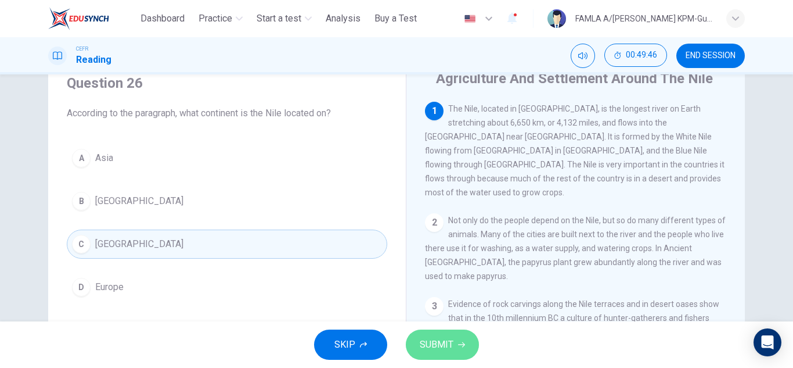
click at [443, 344] on span "SUBMIT" at bounding box center [437, 344] width 34 height 16
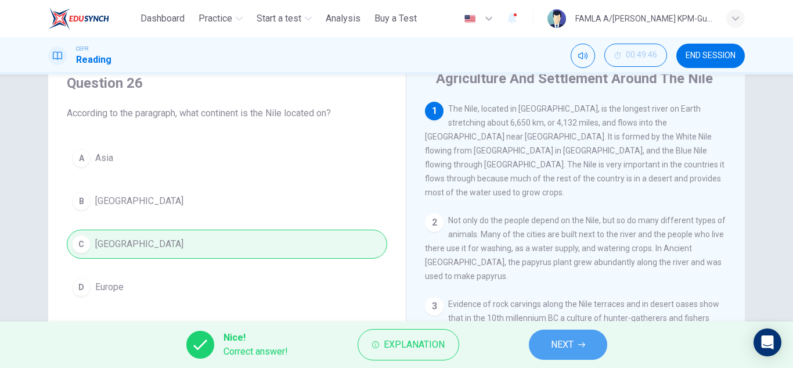
click at [551, 335] on button "NEXT" at bounding box center [568, 344] width 78 height 30
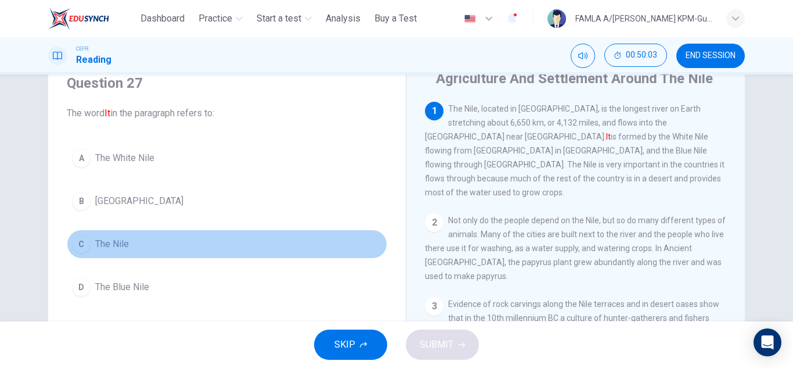
click at [115, 240] on span "The Nile" at bounding box center [112, 244] width 34 height 14
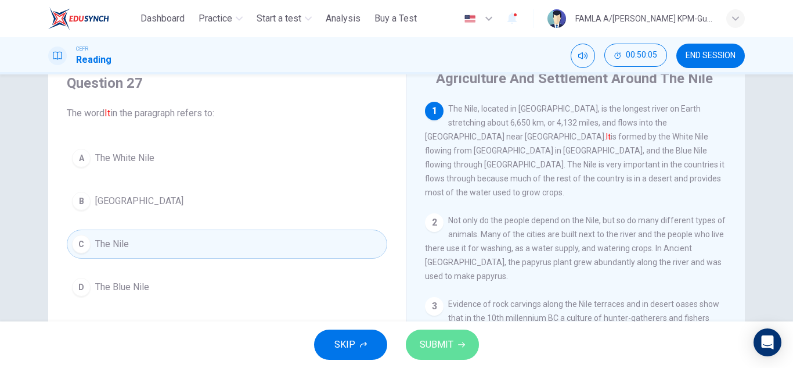
click at [434, 345] on span "SUBMIT" at bounding box center [437, 344] width 34 height 16
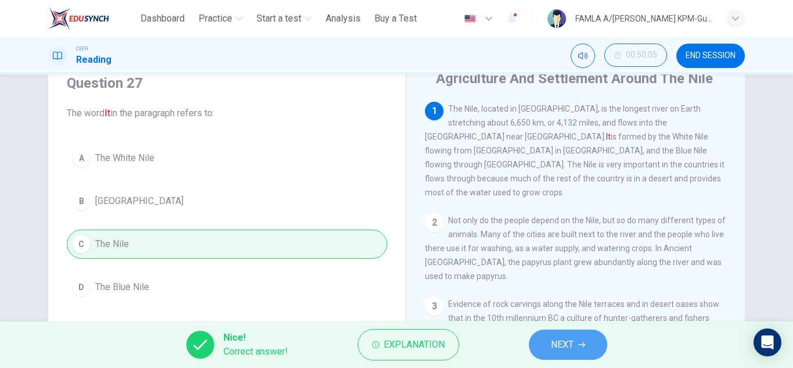
click at [551, 337] on span "NEXT" at bounding box center [562, 344] width 23 height 16
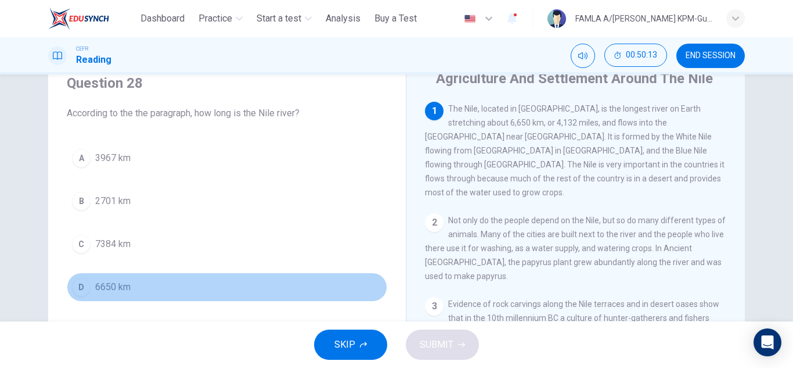
click at [101, 289] on span "6650 km" at bounding box center [112, 287] width 35 height 14
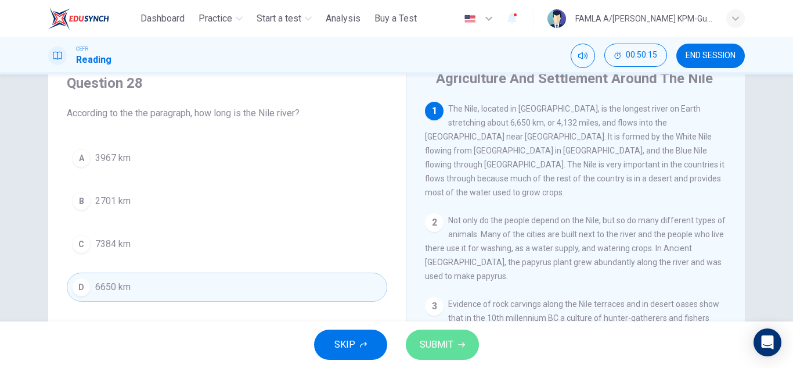
click at [430, 340] on span "SUBMIT" at bounding box center [437, 344] width 34 height 16
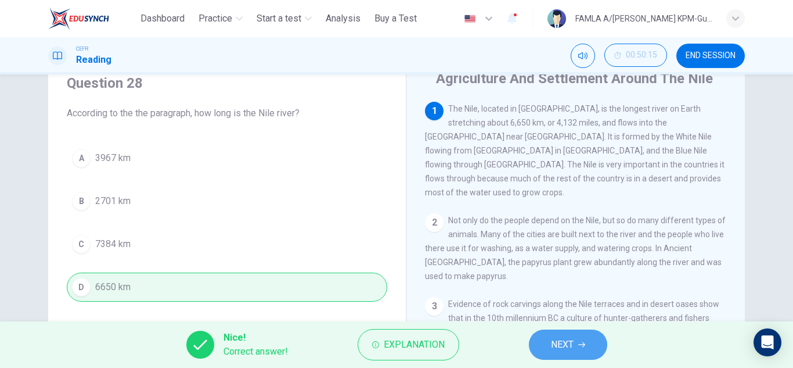
click at [551, 344] on span "NEXT" at bounding box center [562, 344] width 23 height 16
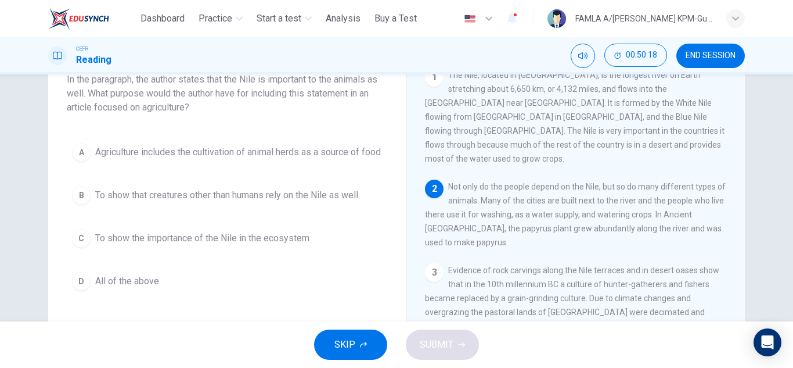
scroll to position [78, 0]
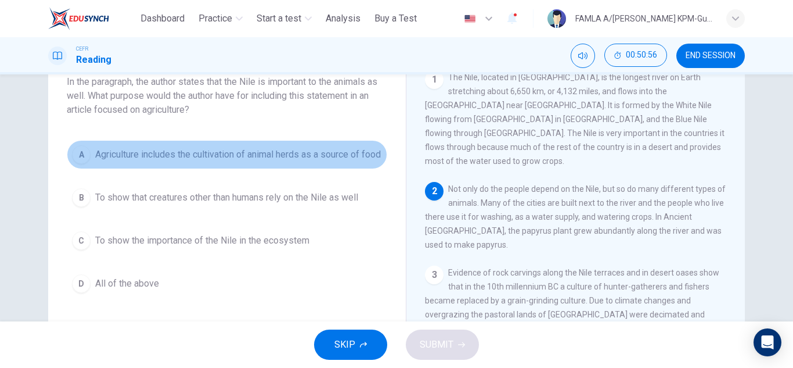
click at [246, 153] on span "Agriculture includes the cultivation of animal herds as a source of food" at bounding box center [238, 155] width 286 height 14
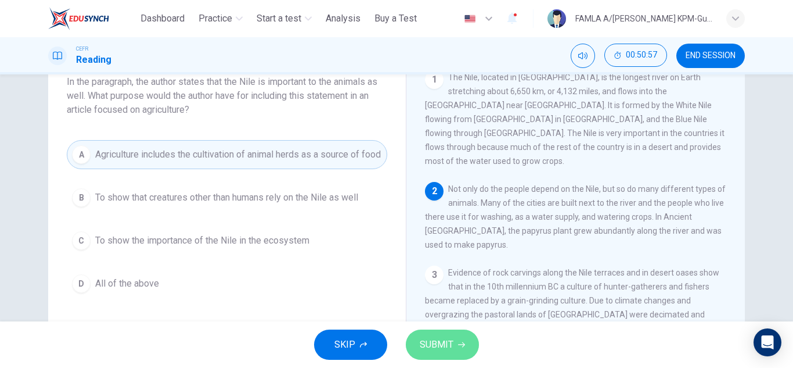
click at [448, 348] on span "SUBMIT" at bounding box center [437, 344] width 34 height 16
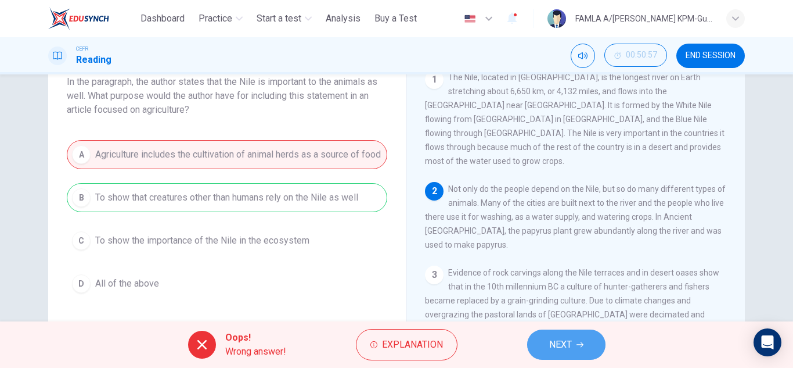
click at [555, 340] on span "NEXT" at bounding box center [560, 344] width 23 height 16
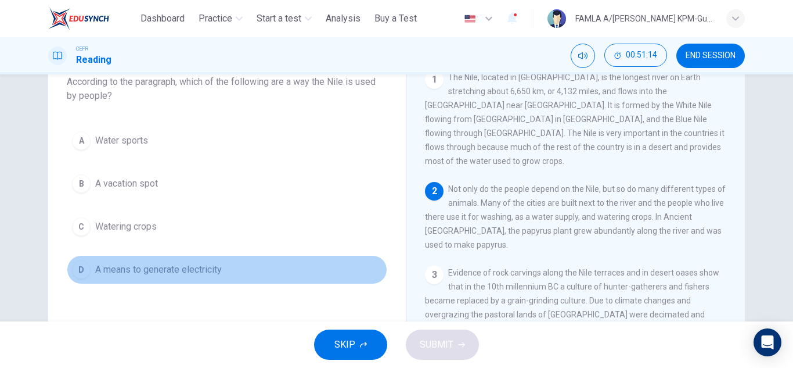
click at [136, 265] on span "A means to generate electricity" at bounding box center [158, 269] width 127 height 14
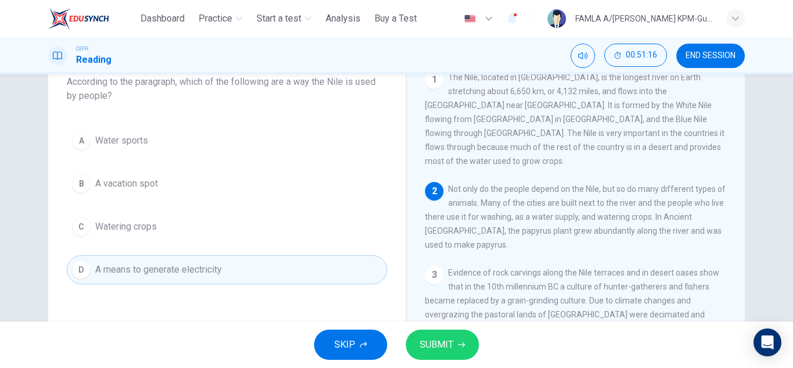
click at [423, 325] on div "SKIP SUBMIT" at bounding box center [396, 344] width 793 height 46
click at [431, 337] on span "SUBMIT" at bounding box center [437, 344] width 34 height 16
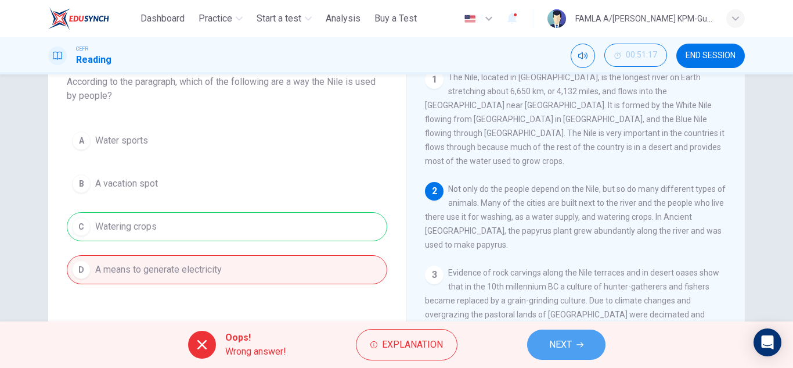
click at [556, 344] on span "NEXT" at bounding box center [560, 344] width 23 height 16
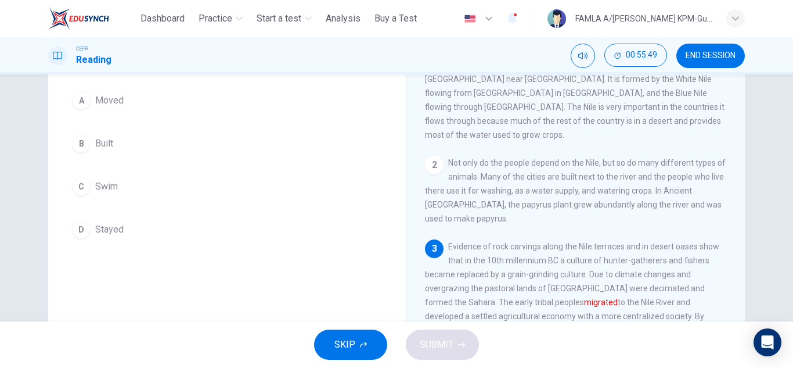
scroll to position [102, 0]
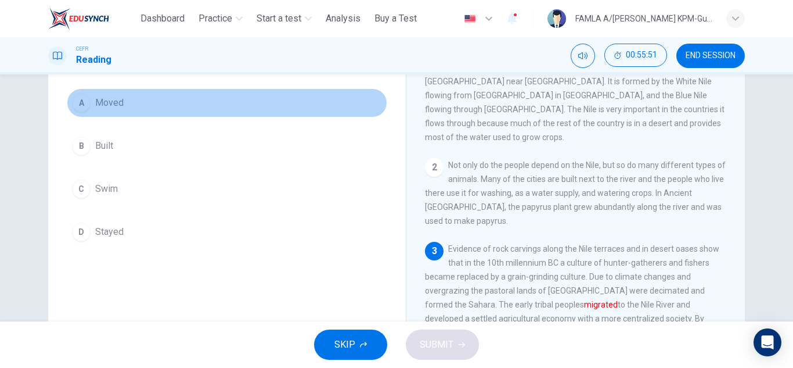
click at [117, 110] on button "A Moved" at bounding box center [227, 102] width 321 height 29
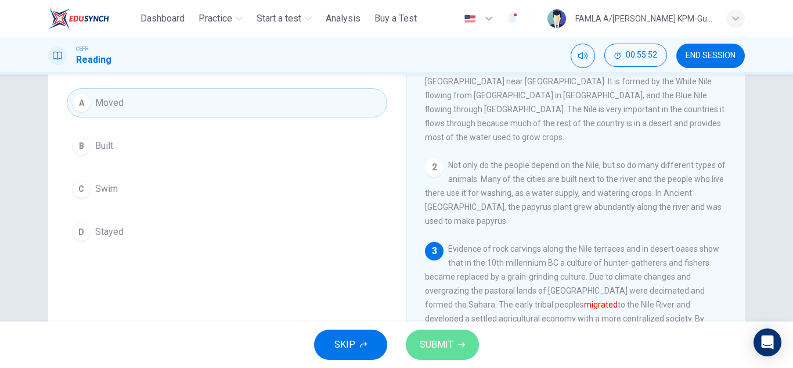
click at [456, 338] on button "SUBMIT" at bounding box center [442, 344] width 73 height 30
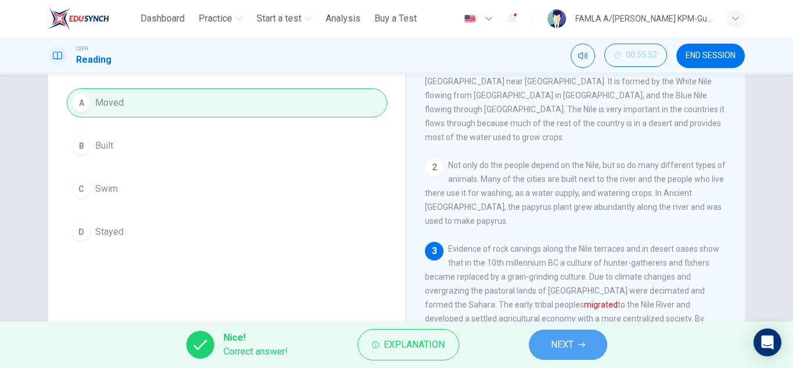
click at [556, 346] on span "NEXT" at bounding box center [562, 344] width 23 height 16
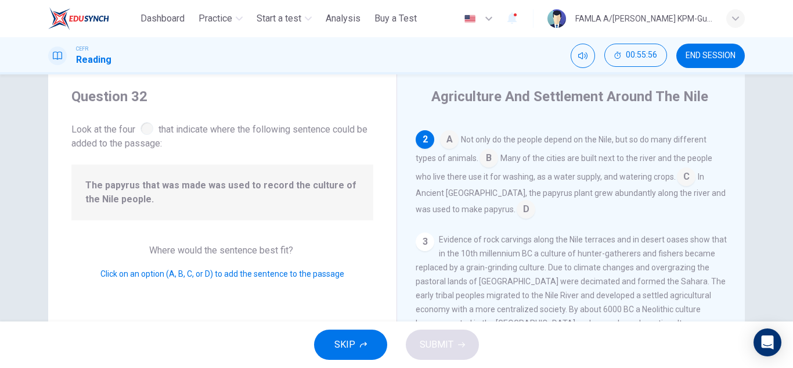
scroll to position [30, 0]
click at [492, 149] on input at bounding box center [489, 158] width 19 height 19
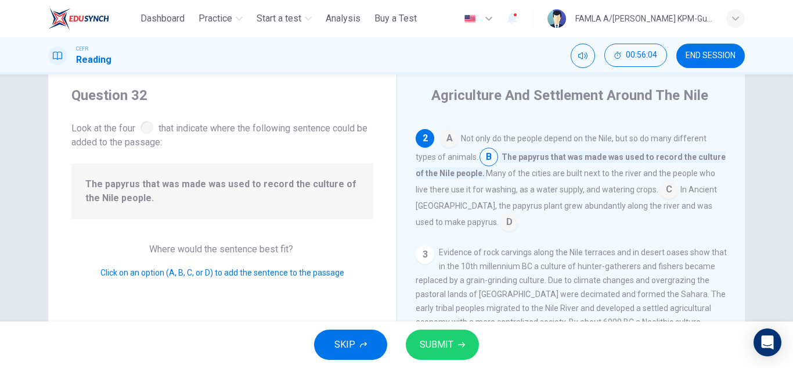
click at [660, 181] on input at bounding box center [669, 190] width 19 height 19
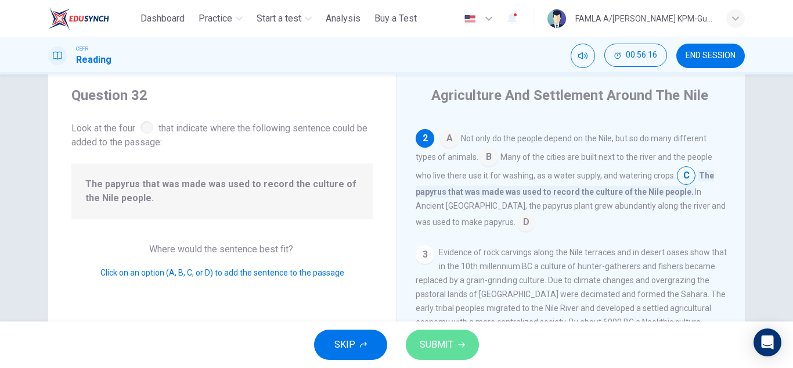
click at [463, 342] on icon "button" at bounding box center [461, 344] width 7 height 7
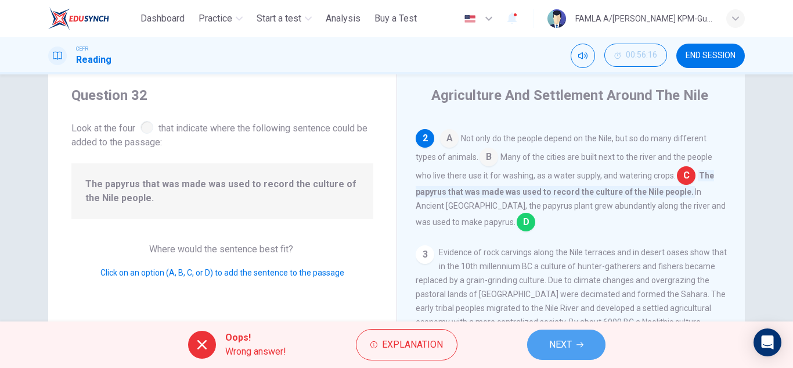
click at [560, 340] on span "NEXT" at bounding box center [560, 344] width 23 height 16
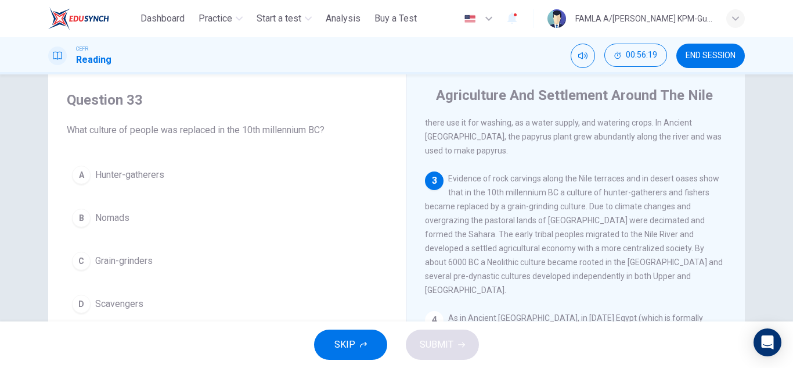
scroll to position [147, 0]
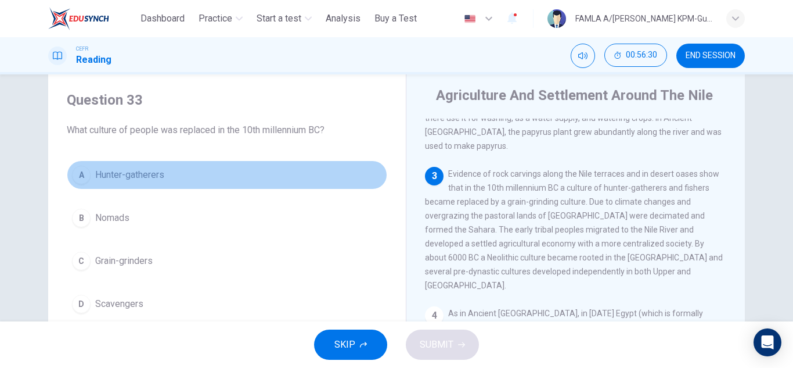
click at [142, 185] on button "A Hunter-gatherers" at bounding box center [227, 174] width 321 height 29
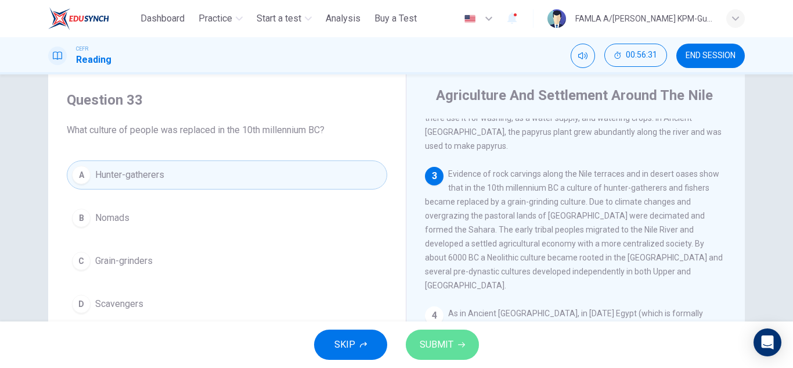
click at [437, 337] on span "SUBMIT" at bounding box center [437, 344] width 34 height 16
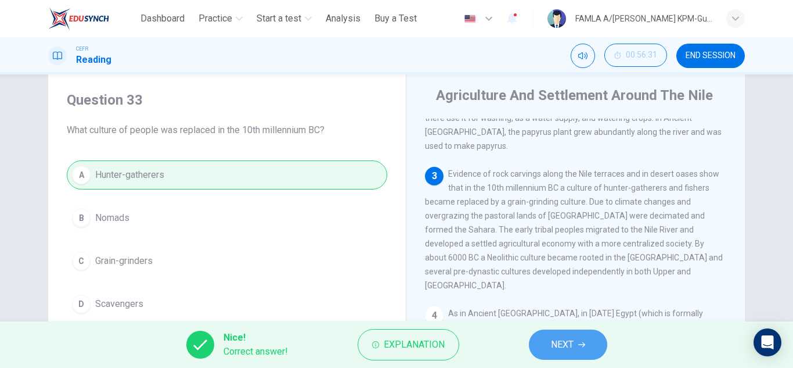
click at [546, 340] on button "NEXT" at bounding box center [568, 344] width 78 height 30
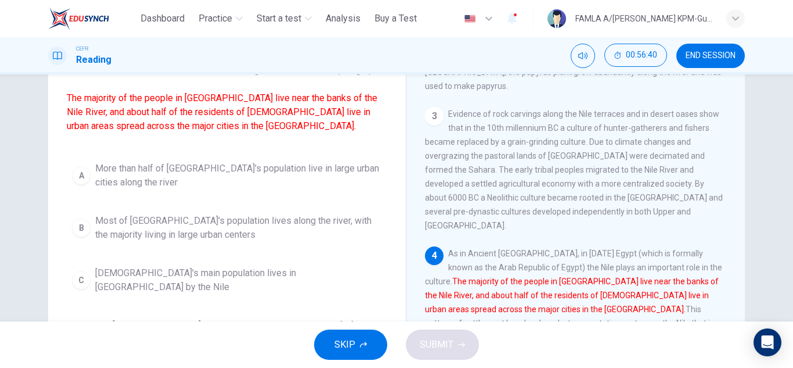
scroll to position [96, 0]
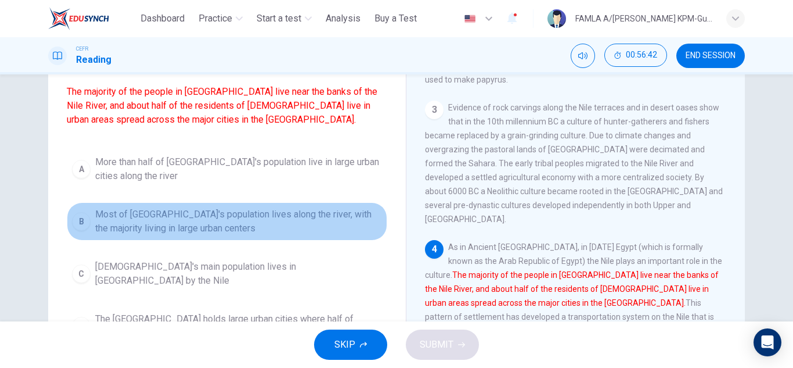
click at [213, 229] on span "Most of [GEOGRAPHIC_DATA]'s population lives along the river, with the majority…" at bounding box center [238, 221] width 287 height 28
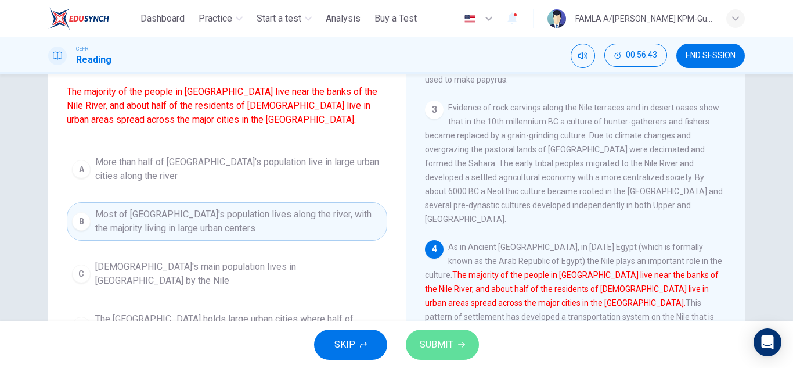
click at [461, 345] on icon "button" at bounding box center [461, 344] width 7 height 7
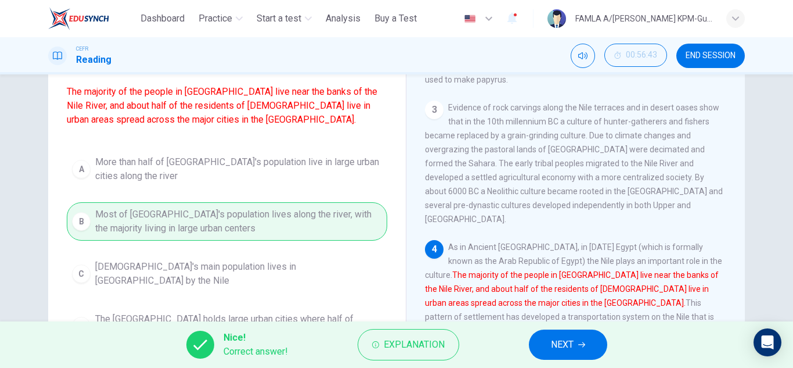
click at [566, 344] on span "NEXT" at bounding box center [562, 344] width 23 height 16
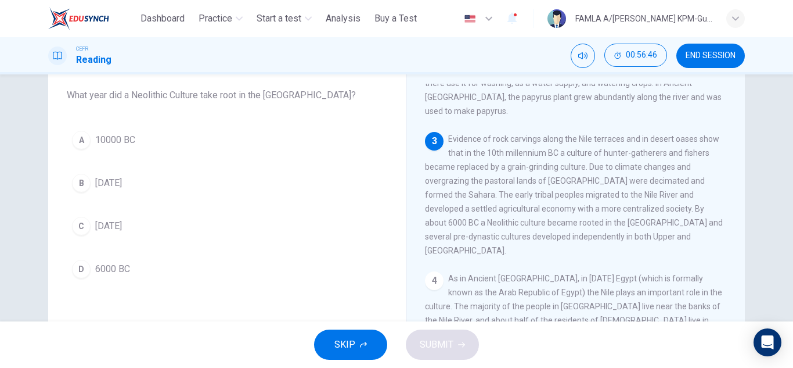
scroll to position [66, 0]
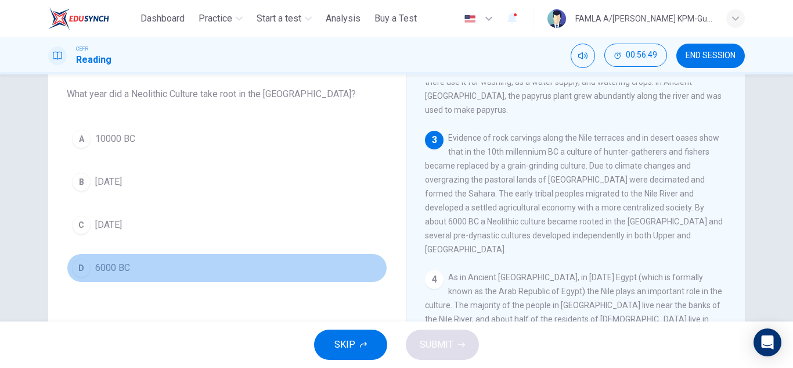
click at [110, 272] on span "6000 BC" at bounding box center [112, 268] width 35 height 14
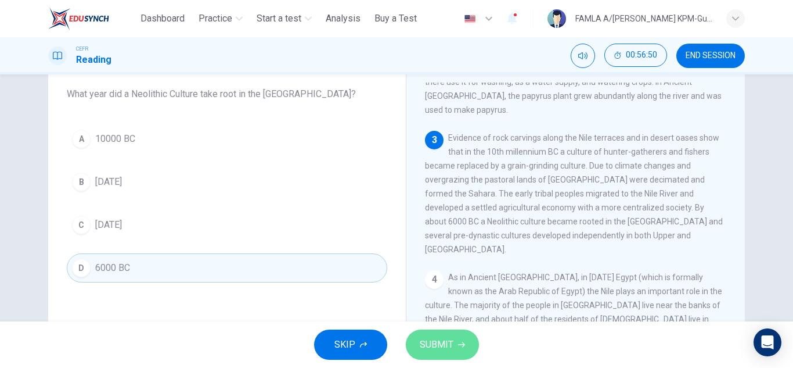
click at [452, 345] on span "SUBMIT" at bounding box center [437, 344] width 34 height 16
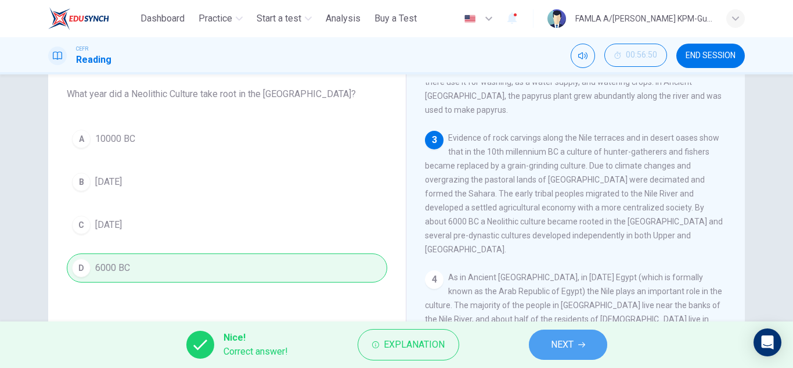
click at [574, 350] on span "NEXT" at bounding box center [562, 344] width 23 height 16
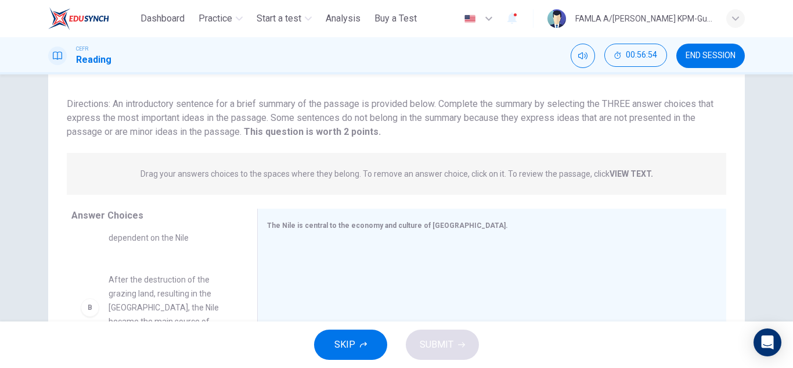
scroll to position [57, 0]
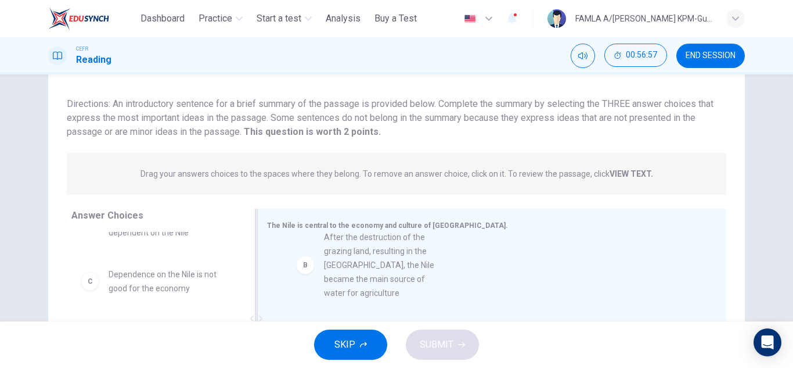
drag, startPoint x: 163, startPoint y: 301, endPoint x: 384, endPoint y: 278, distance: 222.4
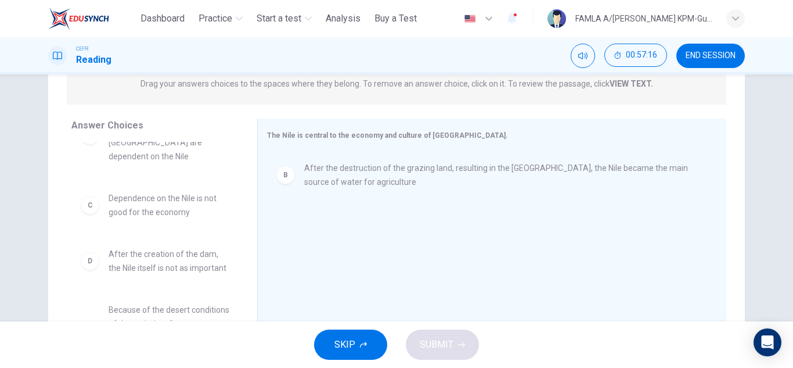
scroll to position [0, 0]
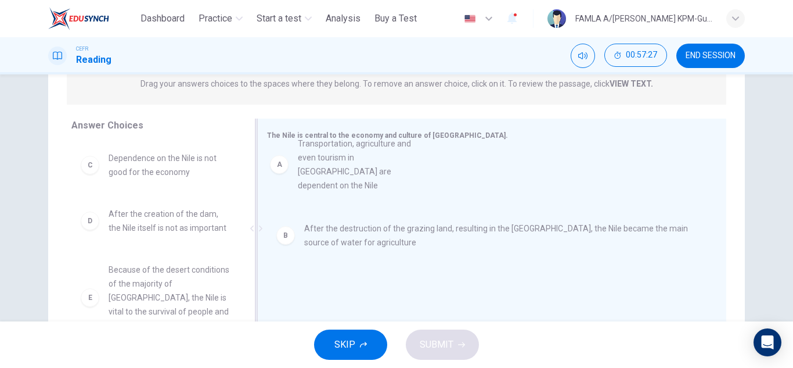
drag, startPoint x: 174, startPoint y: 177, endPoint x: 387, endPoint y: 163, distance: 213.0
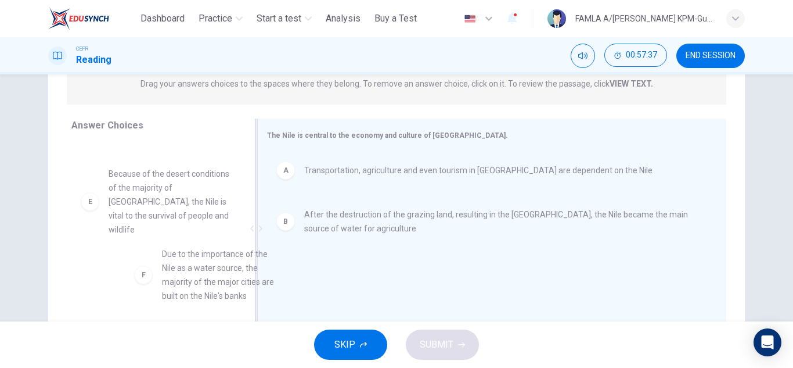
scroll to position [97, 0]
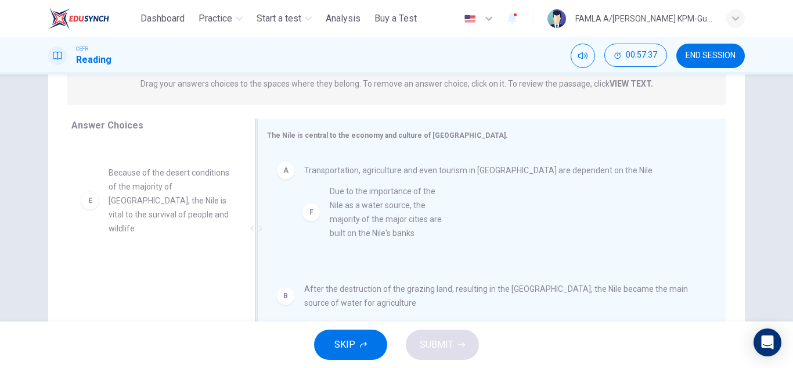
drag, startPoint x: 141, startPoint y: 279, endPoint x: 369, endPoint y: 200, distance: 241.0
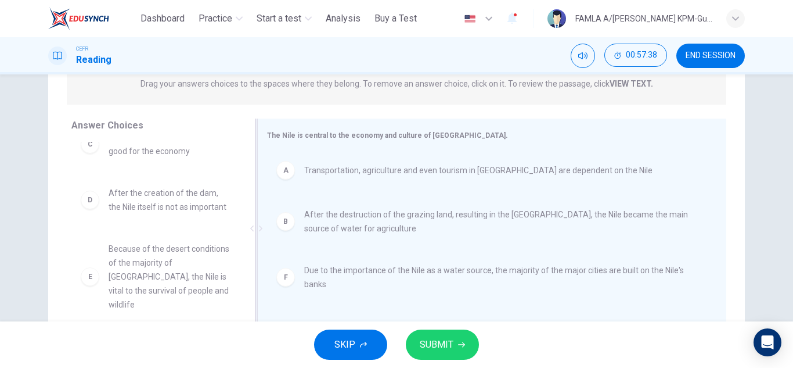
scroll to position [21, 0]
click at [440, 336] on span "SUBMIT" at bounding box center [437, 344] width 34 height 16
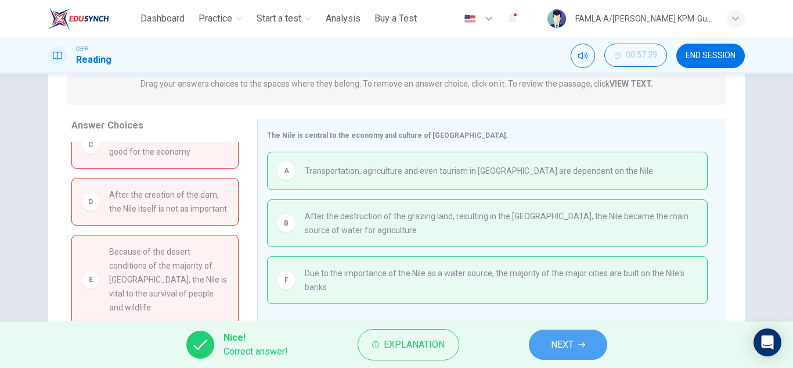
click at [541, 342] on button "NEXT" at bounding box center [568, 344] width 78 height 30
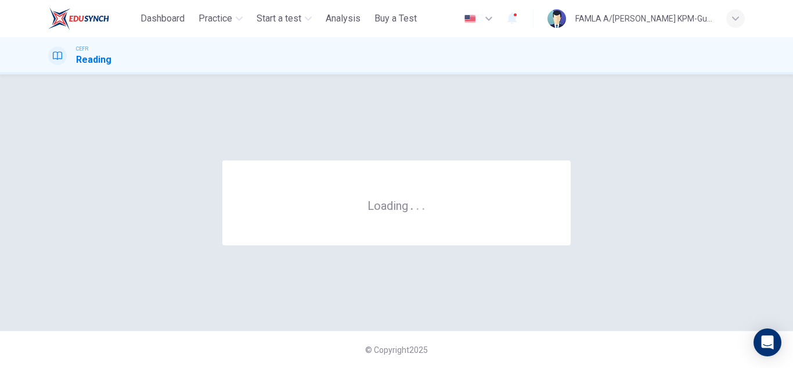
scroll to position [0, 0]
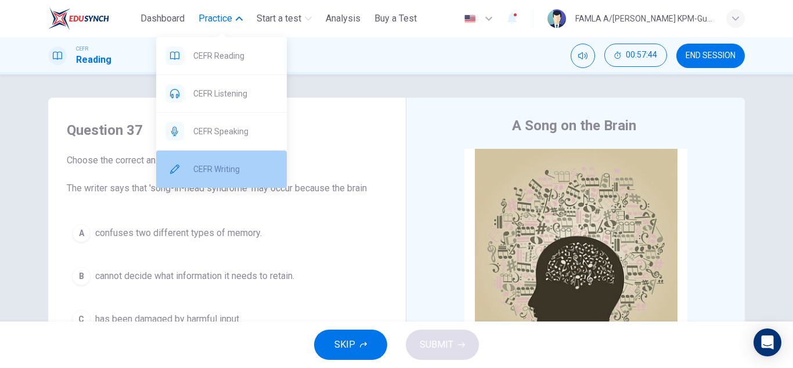
click at [220, 172] on span "CEFR Writing" at bounding box center [235, 169] width 84 height 14
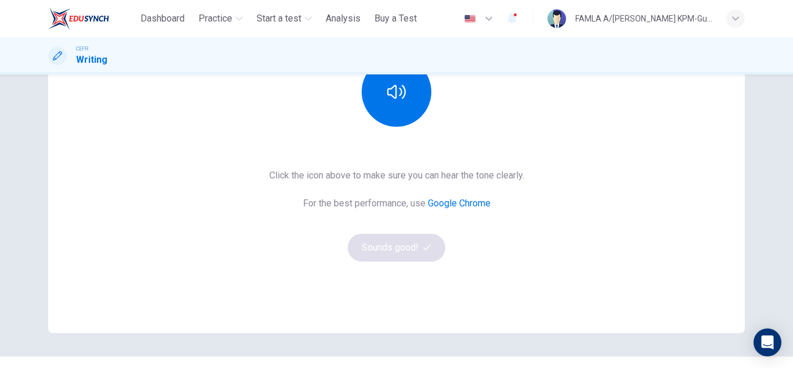
scroll to position [194, 0]
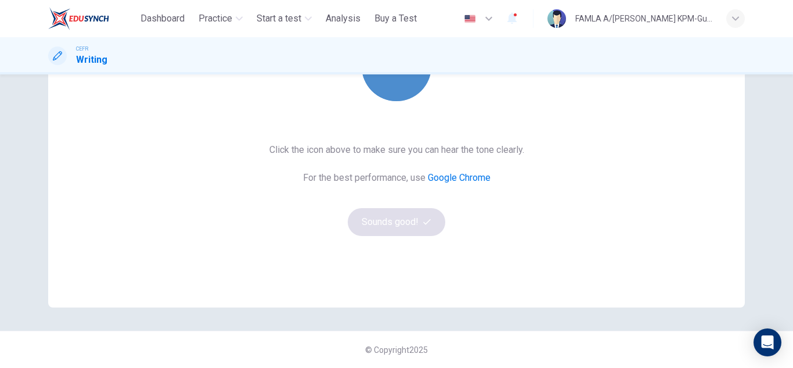
click at [392, 89] on button "button" at bounding box center [397, 66] width 70 height 70
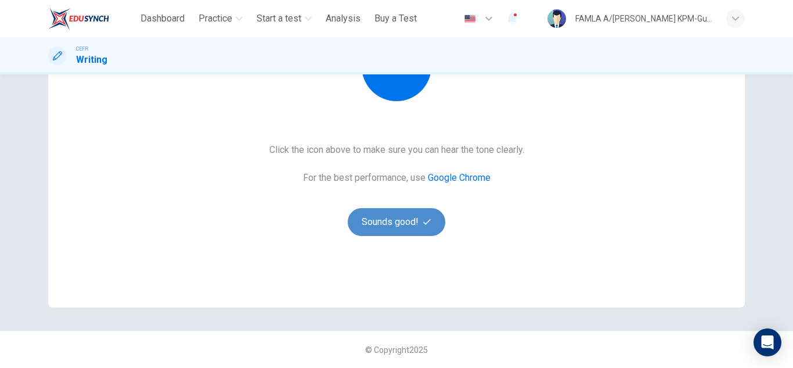
click at [402, 218] on button "Sounds good!" at bounding box center [397, 222] width 98 height 28
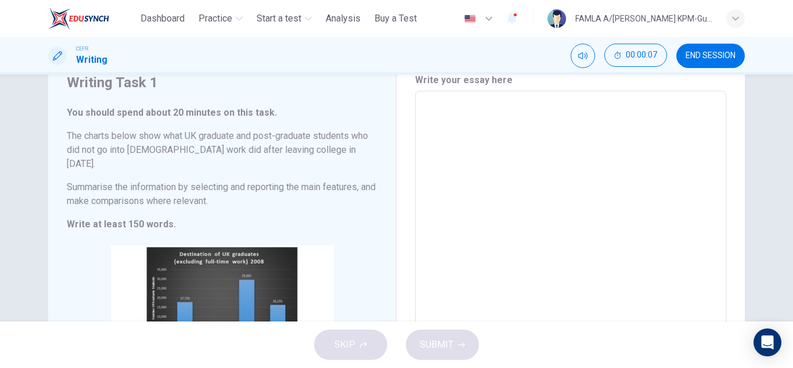
scroll to position [45, 0]
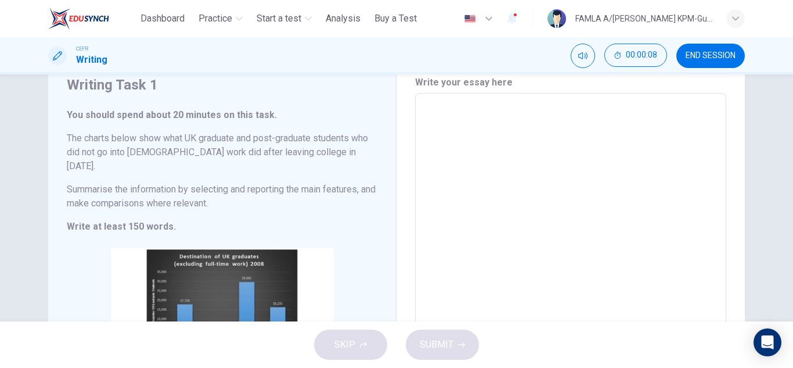
drag, startPoint x: 780, startPoint y: 162, endPoint x: 786, endPoint y: 196, distance: 34.2
click at [786, 196] on div "Writing Task 1 You should spend about 20 minutes on this task. The charts below…" at bounding box center [396, 197] width 793 height 247
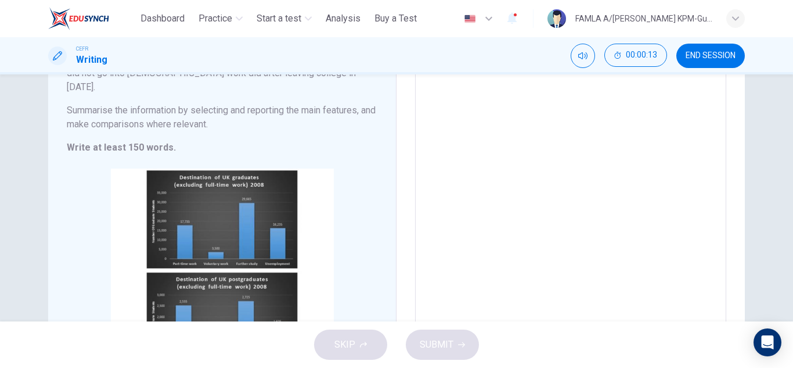
scroll to position [123, 0]
